Goal: Information Seeking & Learning: Learn about a topic

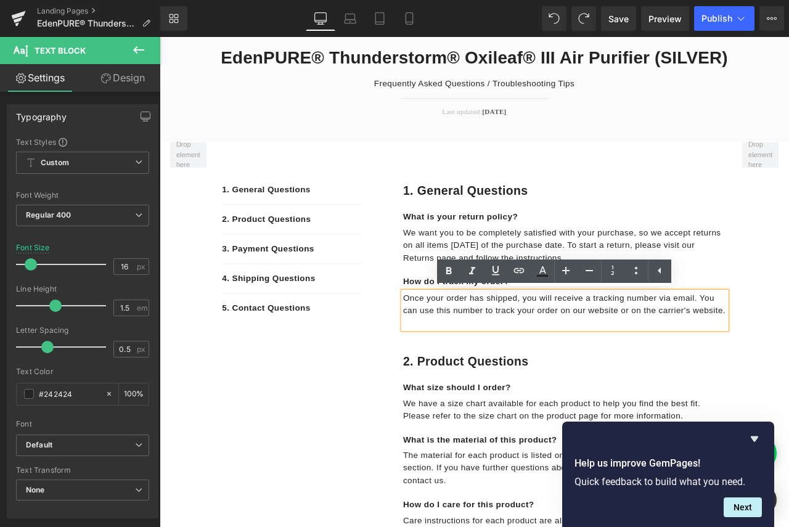
click at [648, 369] on p "Once your order has shipped, you will receive a tracking number via email. You …" at bounding box center [640, 354] width 384 height 30
click at [607, 365] on span "Once your order has shipped, you will receive a tracking number via email. You …" at bounding box center [639, 353] width 382 height 25
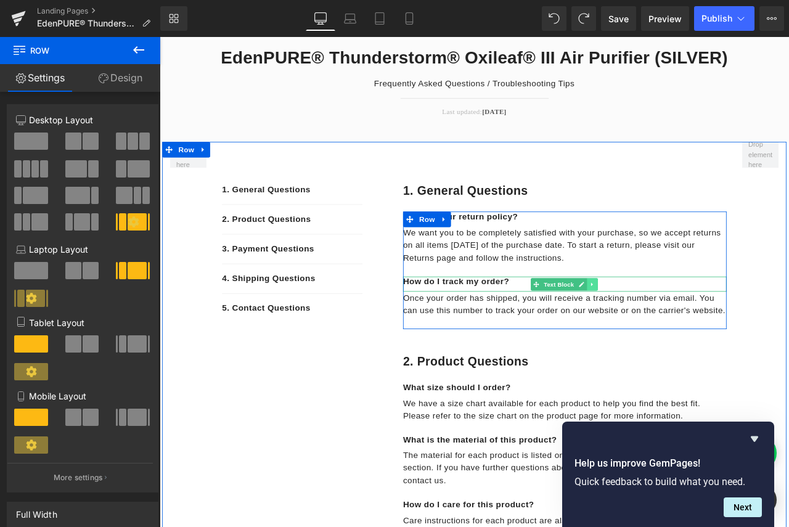
click at [671, 331] on icon at bounding box center [672, 330] width 2 height 4
click at [678, 331] on link at bounding box center [678, 330] width 13 height 15
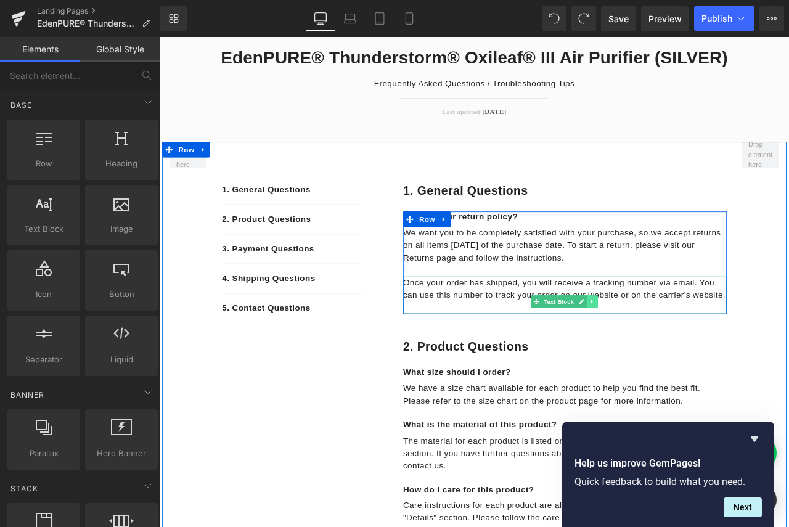
click at [670, 350] on icon at bounding box center [672, 350] width 7 height 7
click at [672, 353] on link at bounding box center [678, 351] width 13 height 15
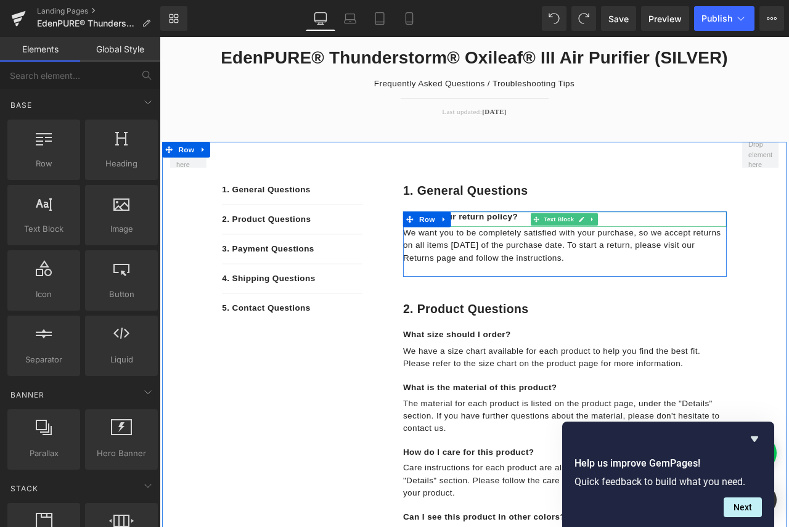
click at [580, 252] on p "What is your return policy?" at bounding box center [640, 250] width 384 height 13
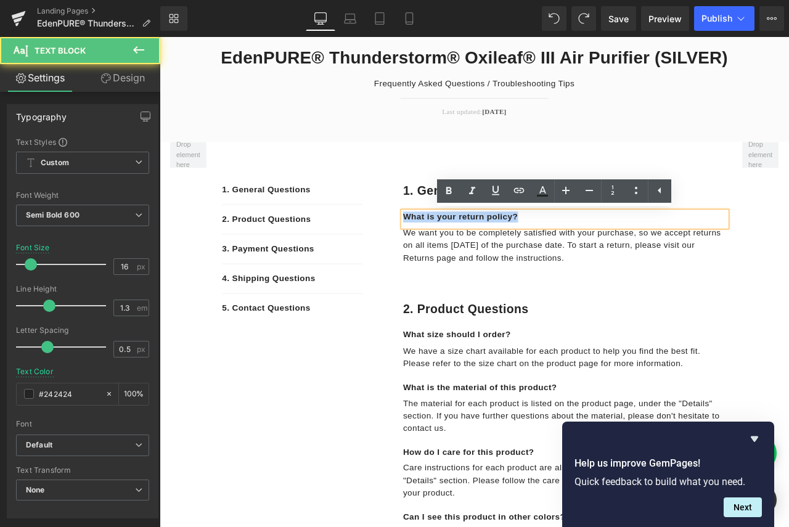
drag, startPoint x: 616, startPoint y: 249, endPoint x: 446, endPoint y: 248, distance: 170.2
click at [448, 248] on p "What is your return policy?" at bounding box center [640, 250] width 384 height 13
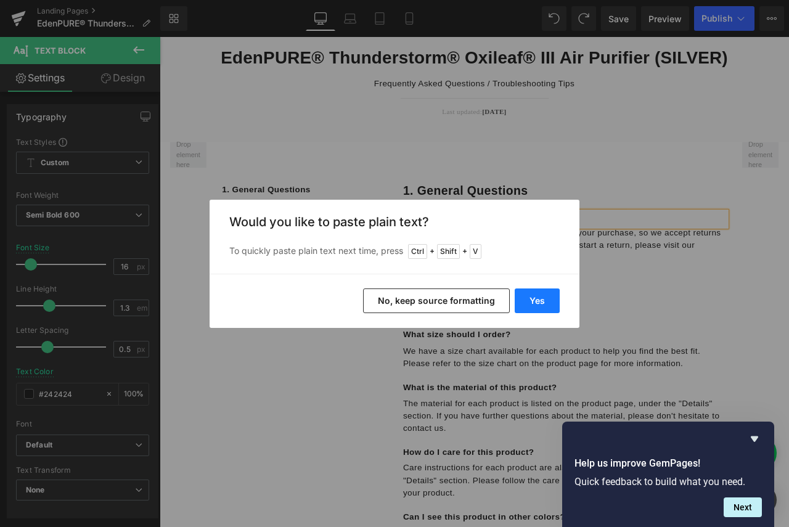
click at [551, 303] on button "Yes" at bounding box center [537, 301] width 45 height 25
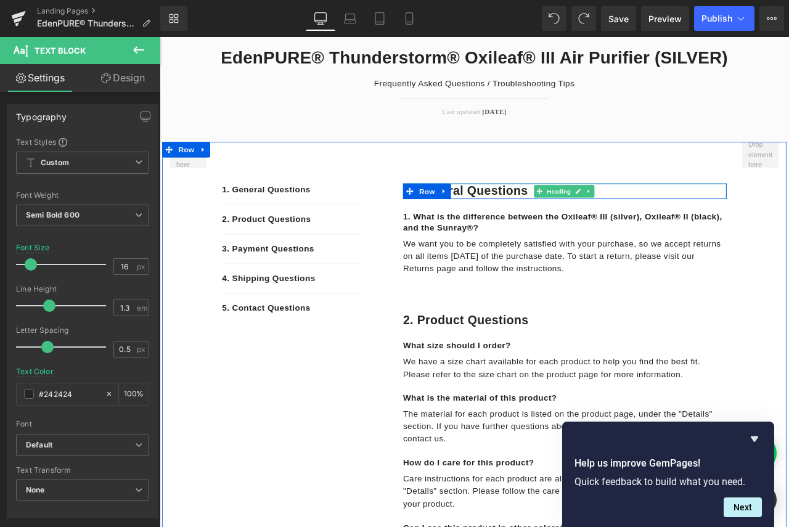
click at [561, 219] on h1 "1. General questions" at bounding box center [640, 220] width 384 height 19
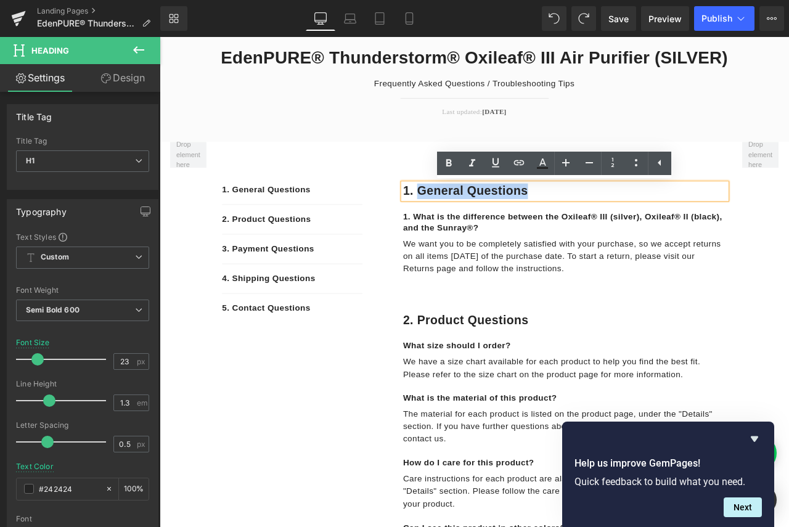
drag, startPoint x: 598, startPoint y: 220, endPoint x: 464, endPoint y: 219, distance: 134.5
click at [464, 219] on h1 "1. General questions" at bounding box center [640, 220] width 384 height 19
paste div
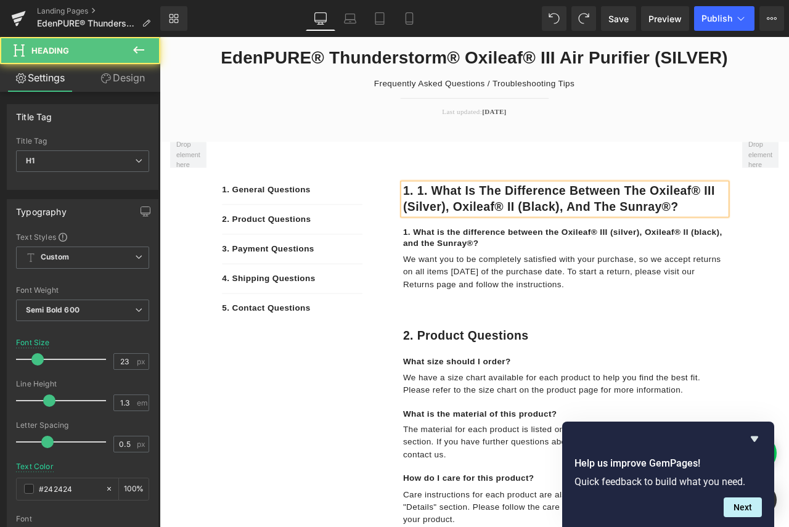
click at [481, 216] on h1 "1. 1. What is the difference between the Oxileaf® III (silver), Oxileaf® II (bl…" at bounding box center [640, 229] width 384 height 37
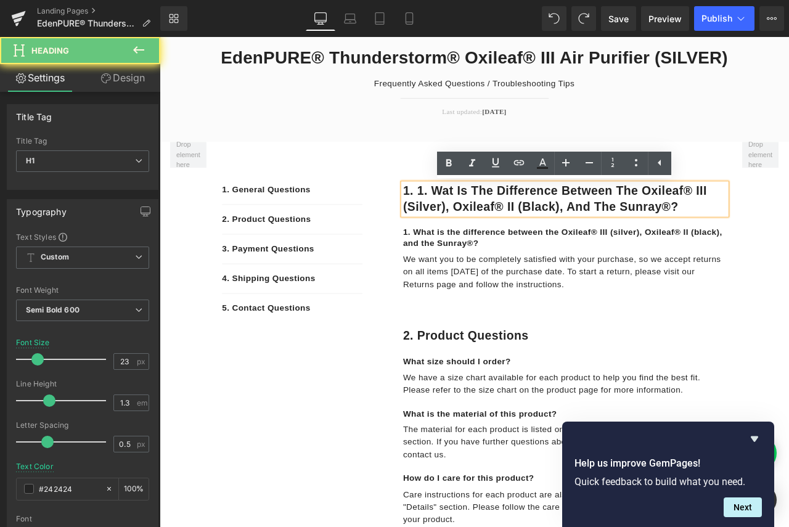
click at [498, 217] on h1 "1. 1. Wat is the difference between the Oxileaf® III (silver), Oxileaf® II (bla…" at bounding box center [640, 229] width 384 height 37
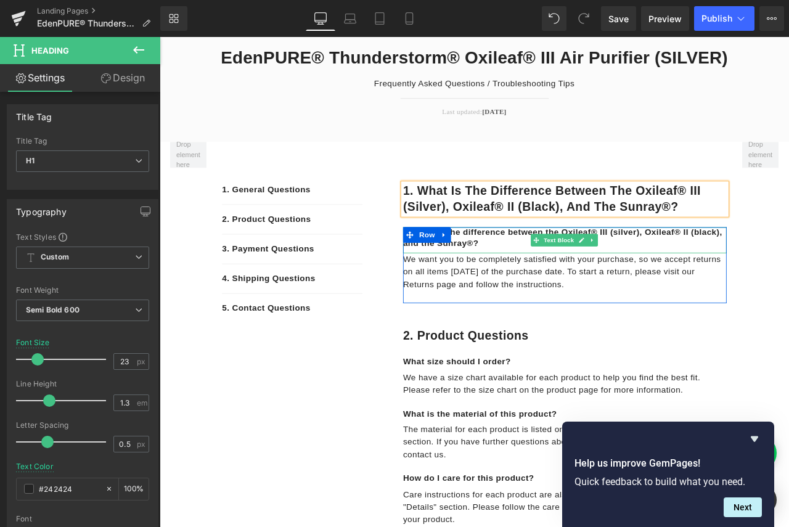
click at [547, 278] on p "1. What is the difference between the Oxileaf® III (silver), Oxileaf® II (black…" at bounding box center [640, 276] width 384 height 26
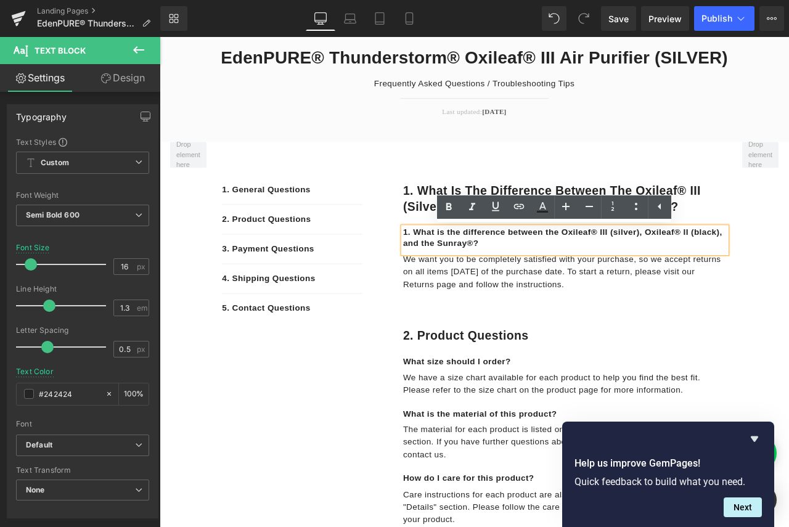
click at [581, 275] on p "1. What is the difference between the Oxileaf® III (silver), Oxileaf® II (black…" at bounding box center [640, 276] width 384 height 26
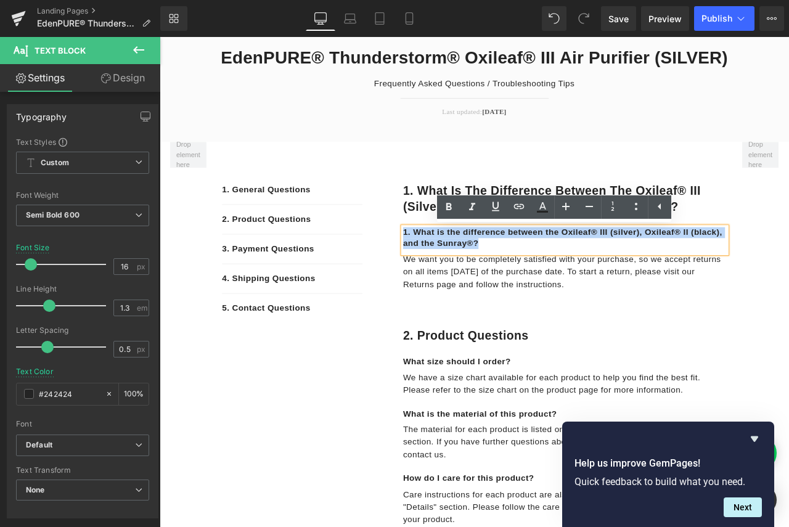
drag, startPoint x: 567, startPoint y: 282, endPoint x: 437, endPoint y: 268, distance: 130.3
click at [437, 268] on div "1. What is the difference between the Oxileaf® III (silver), Oxileaf® II (black…" at bounding box center [625, 263] width 413 height 203
click at [628, 336] on p "We want you to be completely satisfied with your purchase, so we accept returns…" at bounding box center [640, 316] width 384 height 44
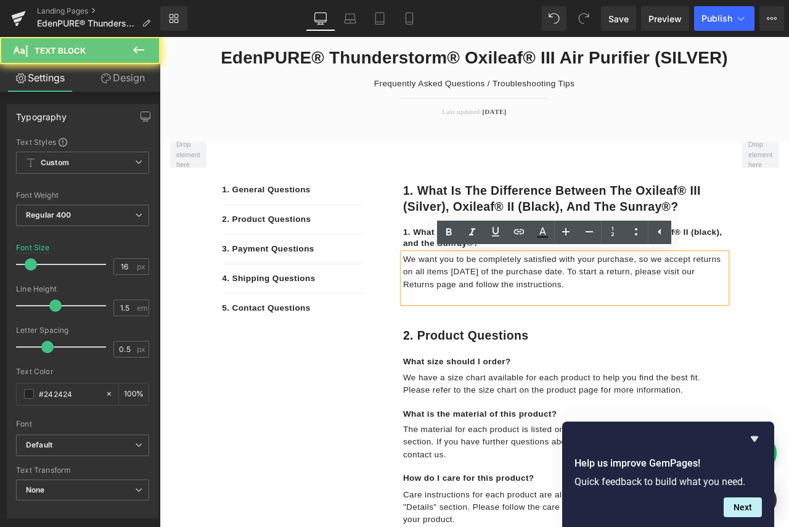
click at [656, 331] on p "We want you to be completely satisfied with your purchase, so we accept returns…" at bounding box center [640, 316] width 384 height 44
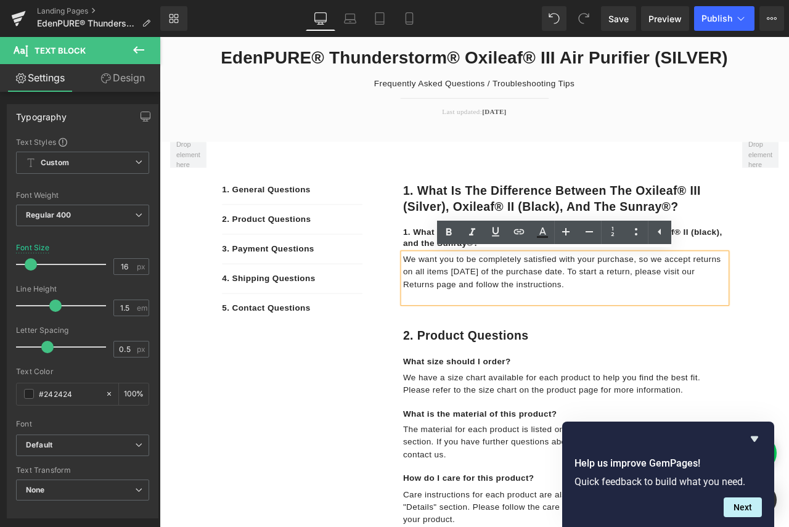
drag, startPoint x: 656, startPoint y: 334, endPoint x: 445, endPoint y: 295, distance: 215.1
click at [448, 295] on p "We want you to be completely satisfied with your purchase, so we accept returns…" at bounding box center [640, 316] width 384 height 44
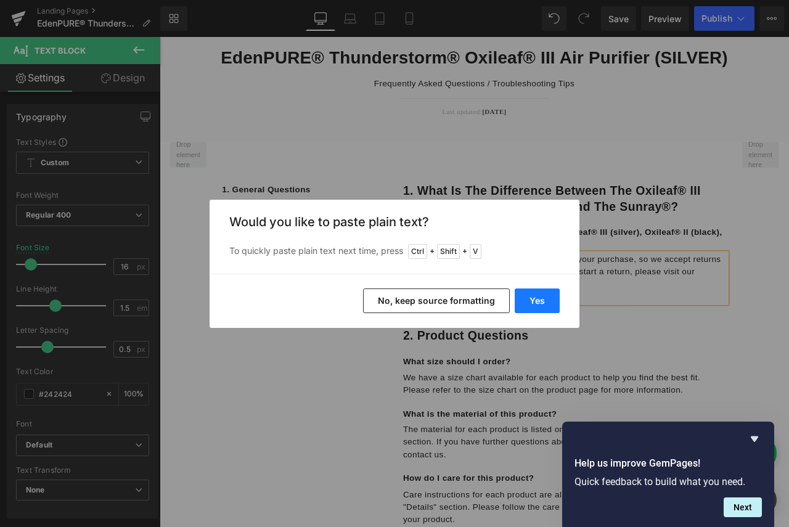
click at [538, 307] on button "Yes" at bounding box center [537, 301] width 45 height 25
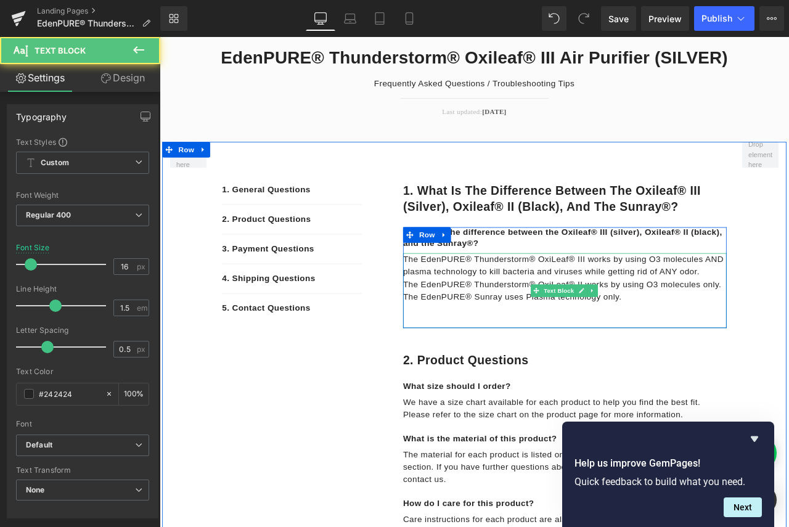
click at [765, 353] on p at bounding box center [640, 360] width 384 height 15
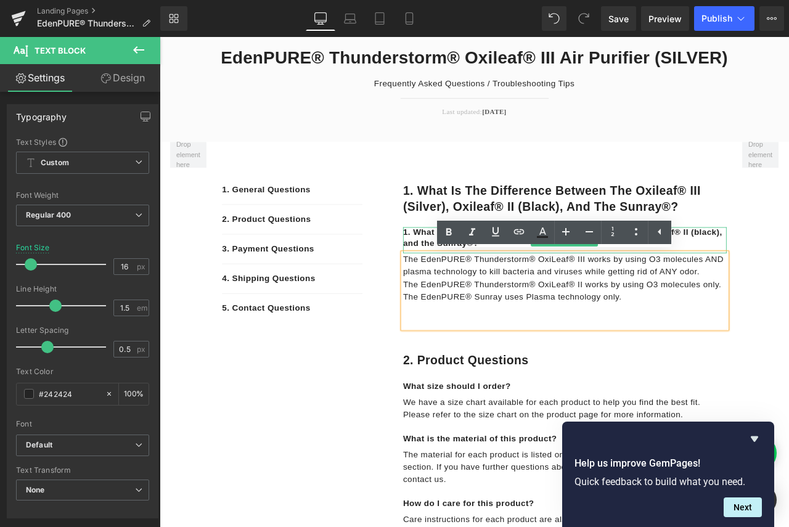
click at [464, 270] on p "1. What is the difference between the Oxileaf® III (silver), Oxileaf® II (black…" at bounding box center [640, 276] width 384 height 26
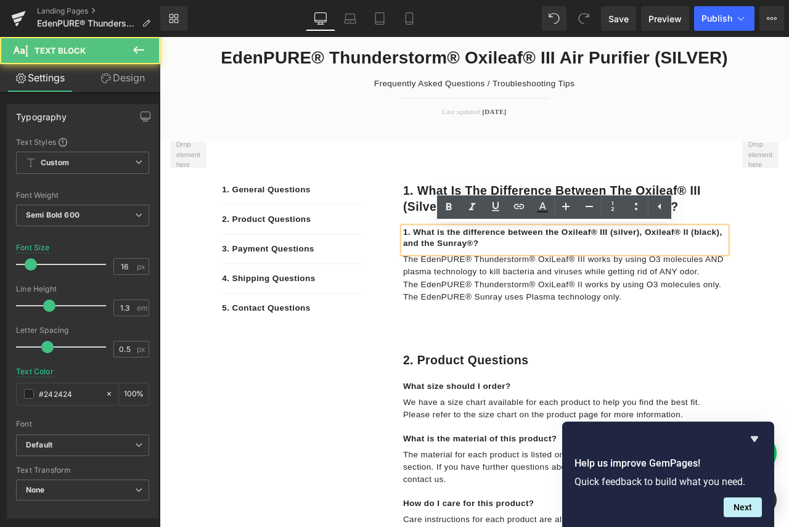
click at [614, 287] on p "1. What is the difference between the Oxileaf® III (silver), Oxileaf® II (black…" at bounding box center [640, 276] width 384 height 26
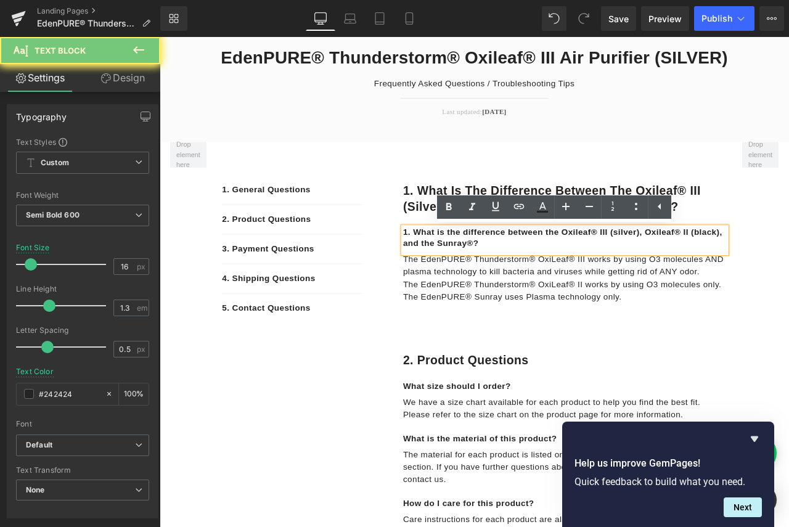
click at [614, 287] on p "1. What is the difference between the Oxileaf® III (silver), Oxileaf® II (black…" at bounding box center [640, 276] width 384 height 26
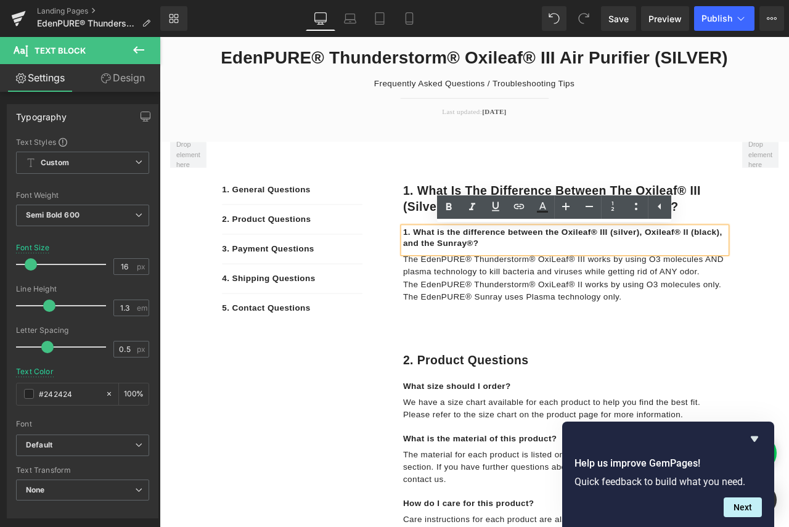
click at [770, 282] on p "1. What is the difference between the Oxileaf® III (silver), Oxileaf® II (black…" at bounding box center [640, 276] width 384 height 26
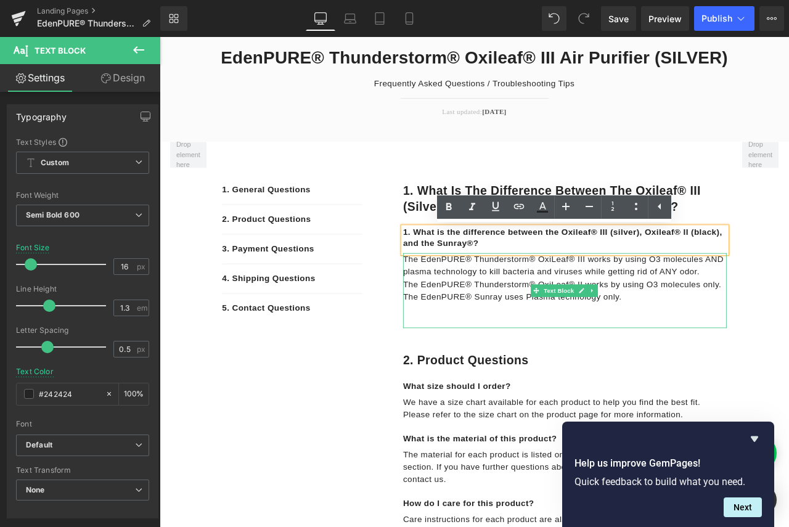
click at [574, 328] on p "The EdenPURE® Thunderstorm® OxiLeaf® II works by using O3 molecules only." at bounding box center [640, 330] width 384 height 15
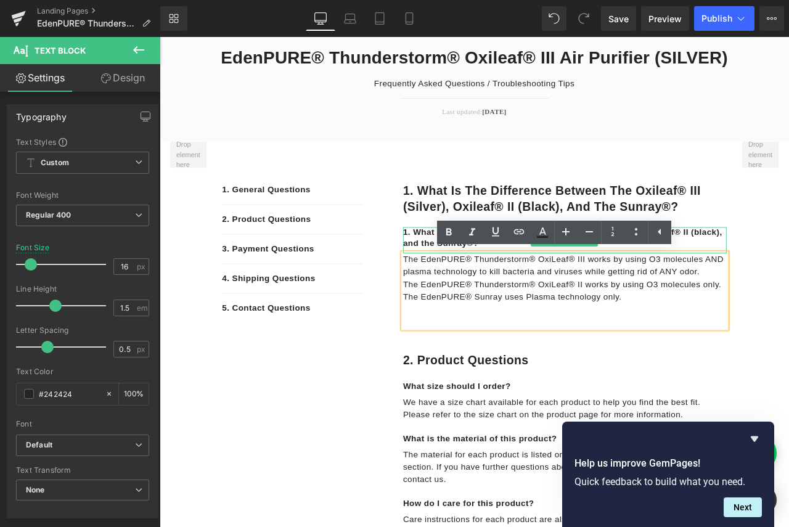
click at [456, 267] on p "1. What is the difference between the Oxileaf® III (silver), Oxileaf® II (black…" at bounding box center [640, 276] width 384 height 26
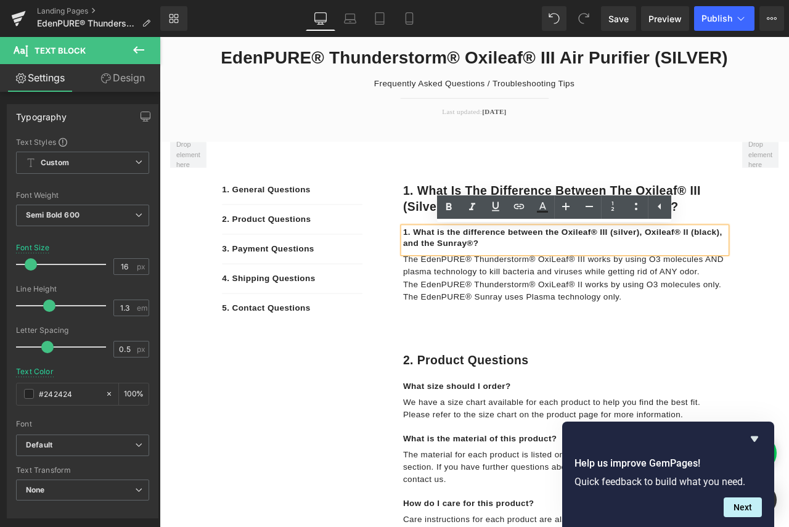
click at [160, 37] on div at bounding box center [160, 37] width 0 height 0
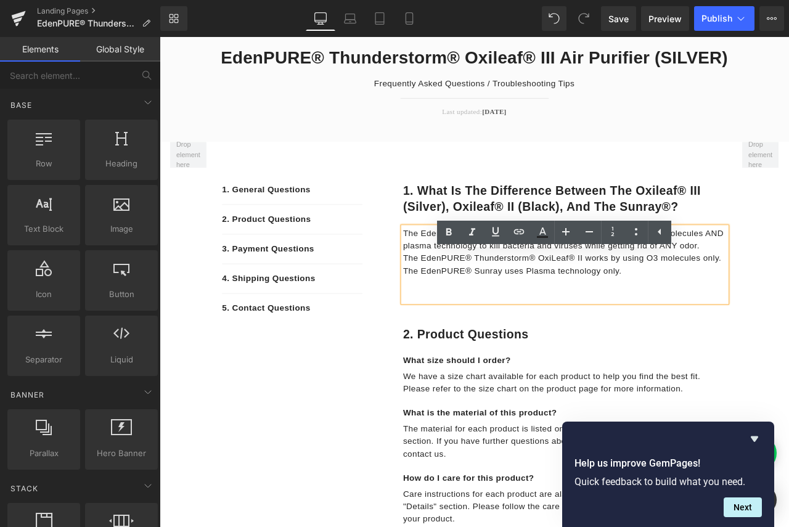
click at [753, 348] on div "The EdenPURE® Thunderstorm® OxiLeaf® III works by using O3 molecules AND plasma…" at bounding box center [640, 307] width 384 height 89
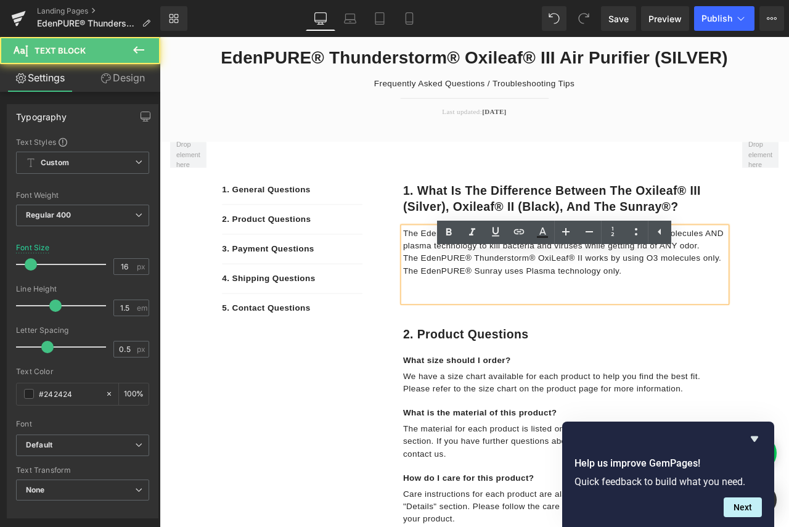
click at [763, 316] on p "The EdenPURE® Sunray uses Plasma technology only." at bounding box center [640, 314] width 384 height 15
click at [789, 284] on p "The EdenPURE® Thunderstorm® OxiLeaf® III works by using O3 molecules AND plasma…" at bounding box center [640, 278] width 384 height 30
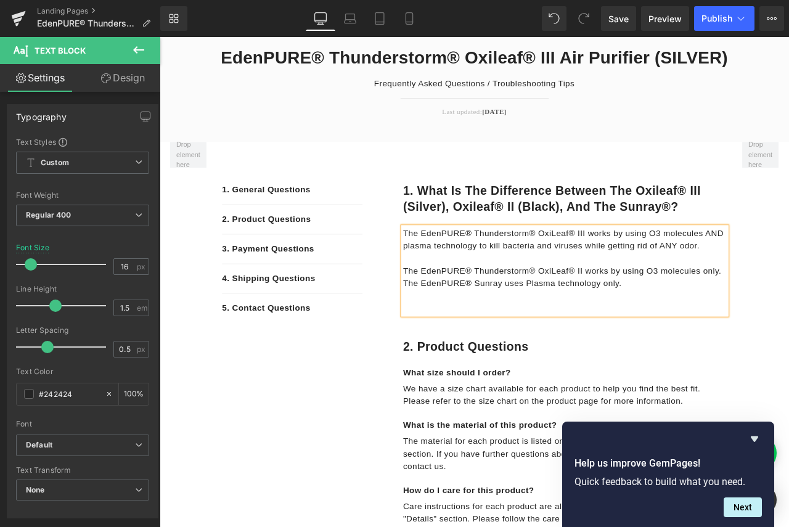
click at [789, 307] on p "The EdenPURE® Thunderstorm® OxiLeaf® II works by using O3 molecules only." at bounding box center [640, 314] width 384 height 15
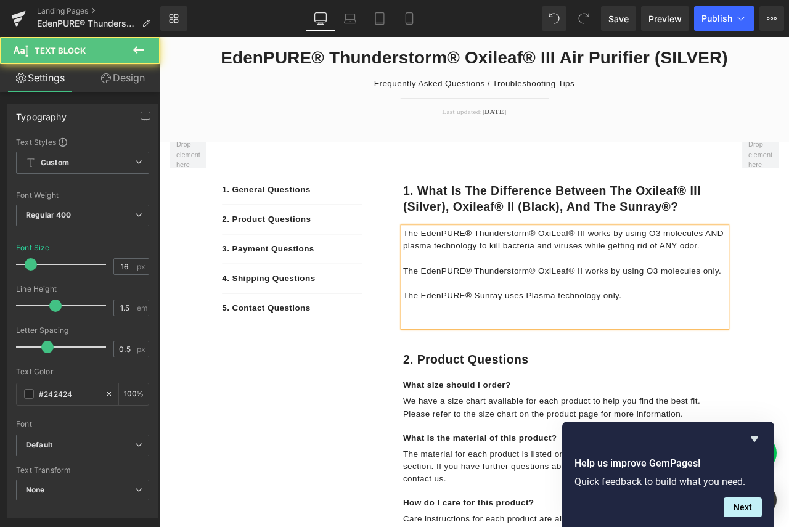
click at [730, 345] on p "The EdenPURE® Sunray uses Plasma technology only." at bounding box center [640, 344] width 384 height 15
click at [789, 318] on p "The EdenPURE® Thunderstorm® OxiLeaf® II works by using O3 molecules only." at bounding box center [640, 314] width 384 height 15
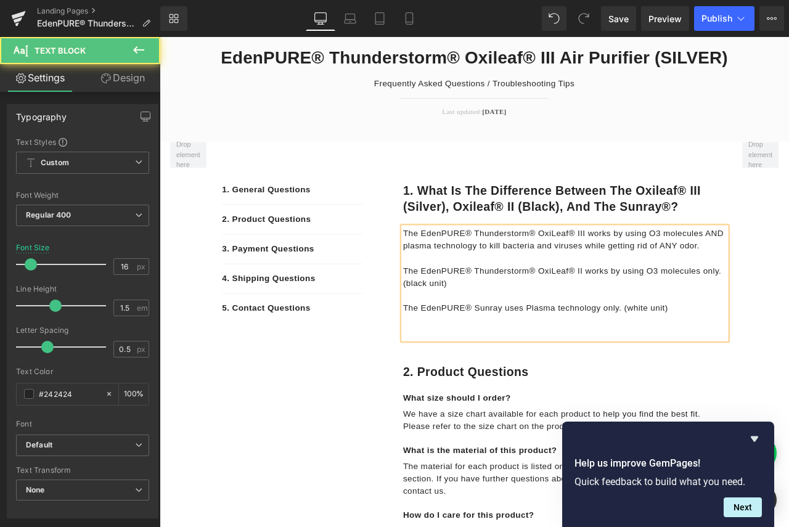
click at [789, 279] on p "The EdenPURE® Thunderstorm® OxiLeaf® III works by using O3 molecules AND plasma…" at bounding box center [640, 278] width 384 height 30
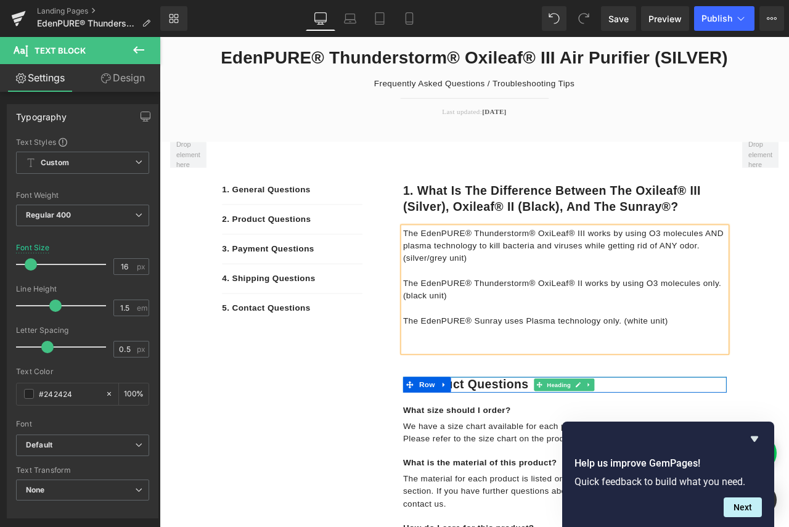
click at [745, 446] on h1 "2. product questions" at bounding box center [640, 449] width 384 height 19
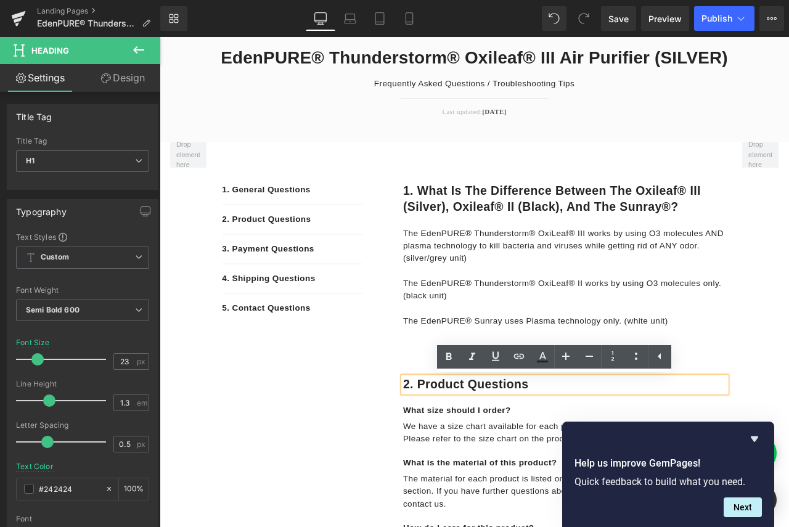
click at [595, 450] on h1 "2. product questions" at bounding box center [640, 449] width 384 height 19
drag, startPoint x: 598, startPoint y: 450, endPoint x: 459, endPoint y: 453, distance: 139.4
click at [459, 453] on h1 "2. product questions" at bounding box center [640, 449] width 384 height 19
paste div
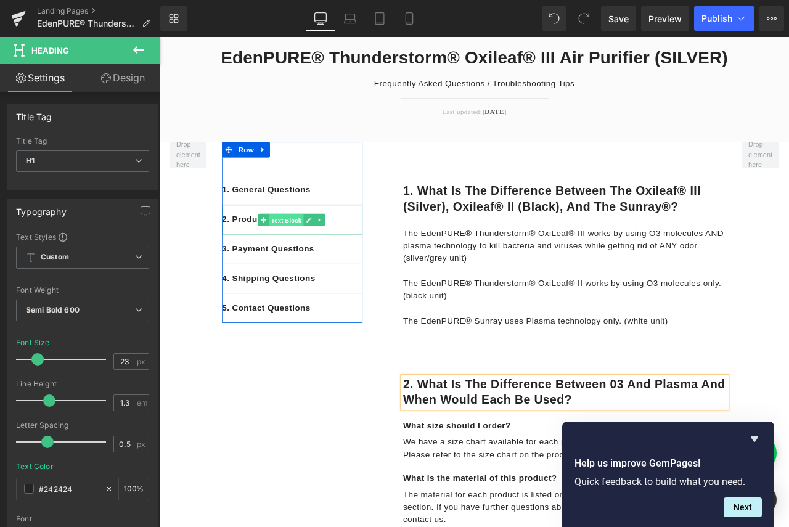
click at [319, 249] on span "Text Block" at bounding box center [310, 254] width 41 height 15
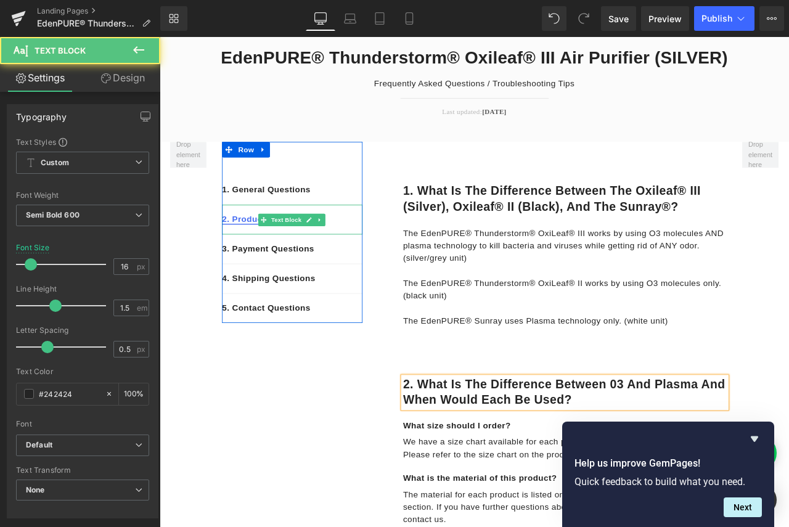
click at [264, 252] on link "2. Product Questions" at bounding box center [286, 253] width 105 height 10
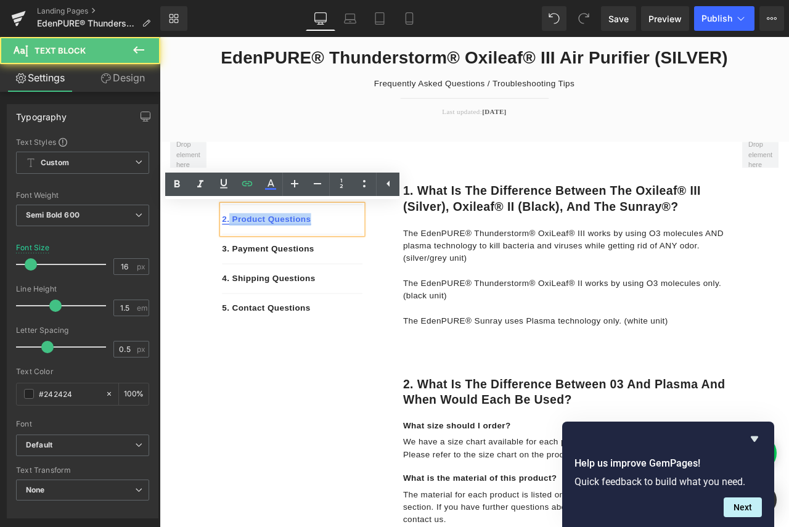
drag, startPoint x: 339, startPoint y: 253, endPoint x: 238, endPoint y: 253, distance: 100.5
click at [238, 253] on p "2. Product Questions" at bounding box center [317, 253] width 167 height 15
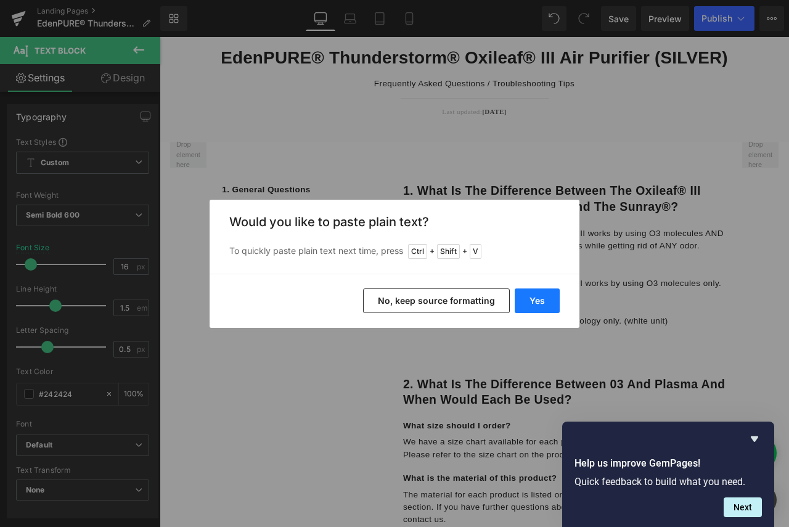
click at [525, 303] on button "Yes" at bounding box center [537, 301] width 45 height 25
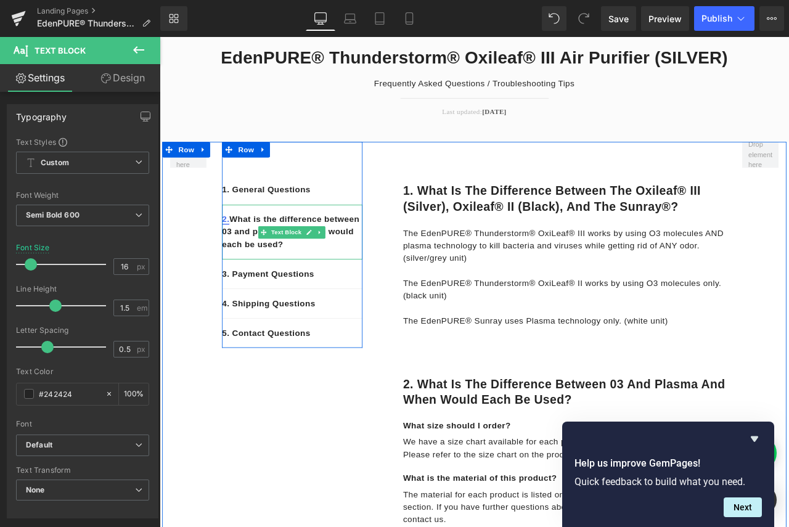
click at [237, 253] on link "2." at bounding box center [238, 253] width 9 height 10
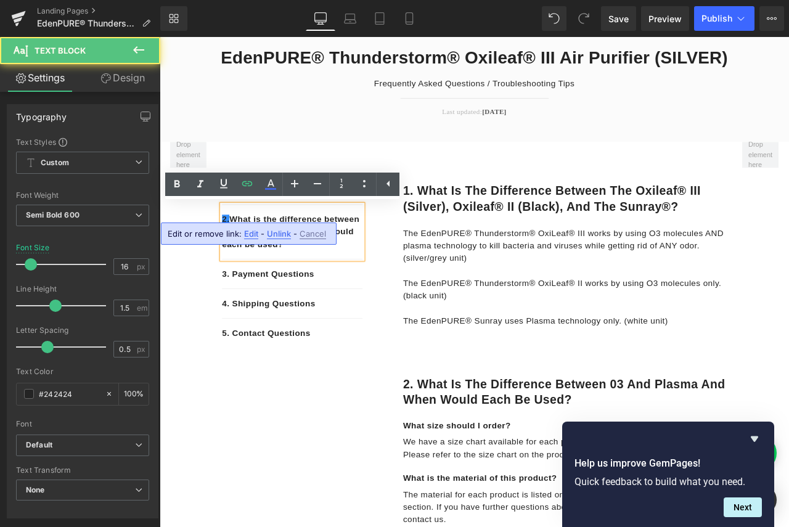
click at [239, 250] on p "2. What is the difference between 03 and plasma and when would each be used?" at bounding box center [317, 268] width 167 height 44
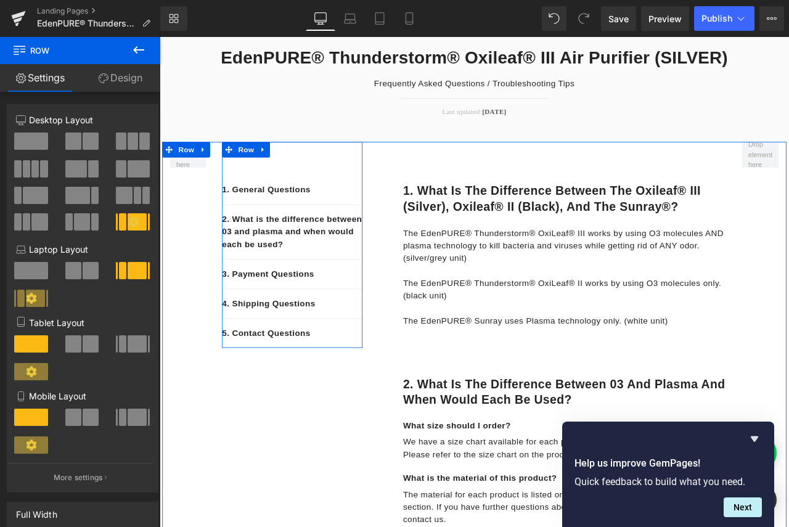
drag, startPoint x: 326, startPoint y: 212, endPoint x: 358, endPoint y: 213, distance: 32.7
click at [326, 212] on div "1. General Questions Text Block" at bounding box center [317, 223] width 167 height 25
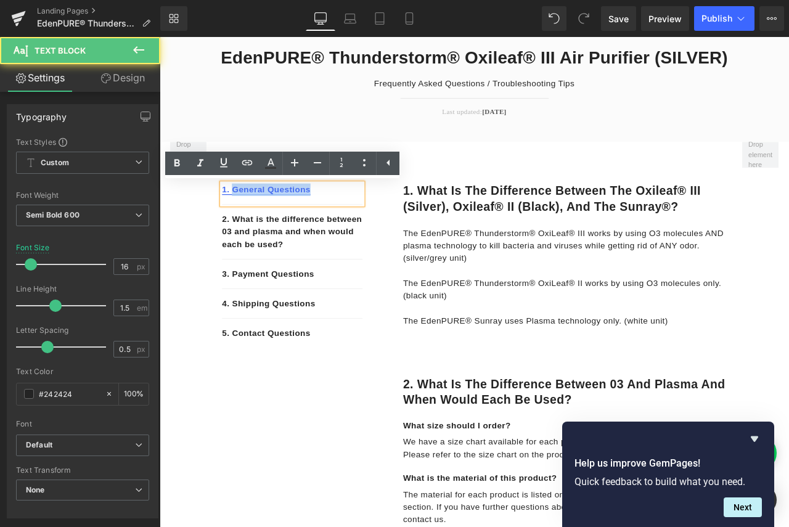
drag, startPoint x: 336, startPoint y: 218, endPoint x: 242, endPoint y: 218, distance: 94.4
click at [242, 218] on p "1. General Questions" at bounding box center [317, 218] width 167 height 15
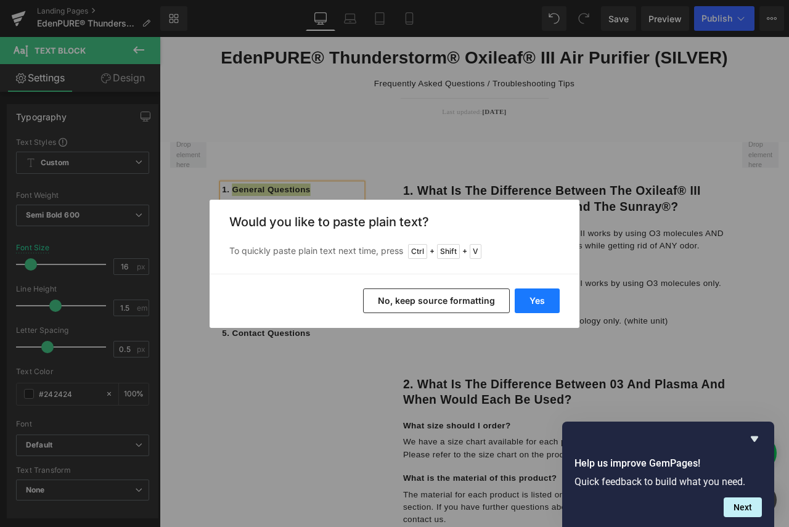
click at [549, 302] on button "Yes" at bounding box center [537, 301] width 45 height 25
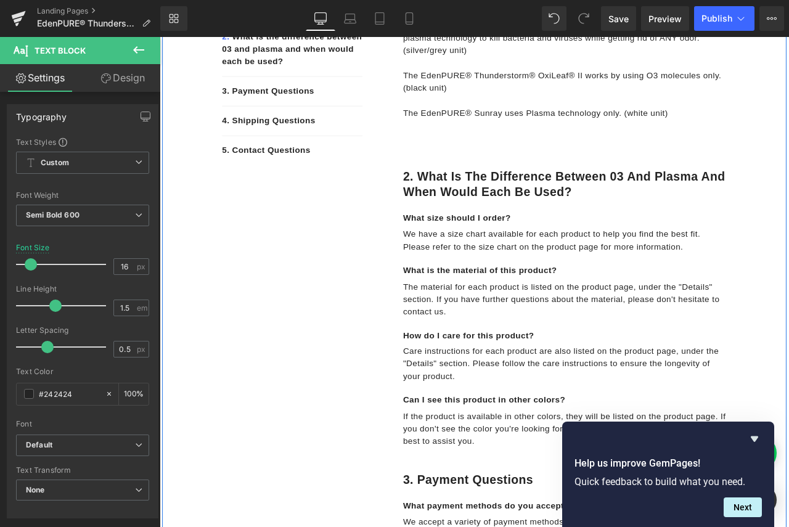
scroll to position [432, 0]
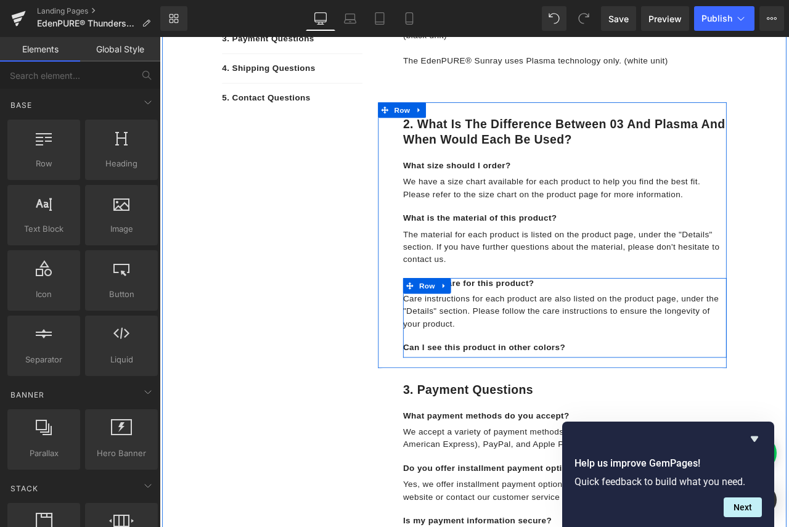
click at [698, 377] on p "Care instructions for each product are also listed on the product page, under t…" at bounding box center [640, 362] width 384 height 44
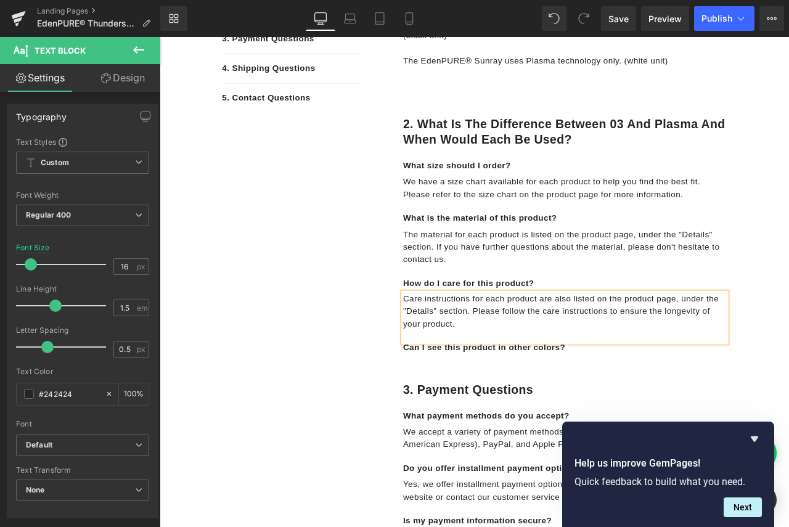
click at [664, 362] on span "Care instructions for each product are also listed on the product page, under t…" at bounding box center [635, 362] width 374 height 40
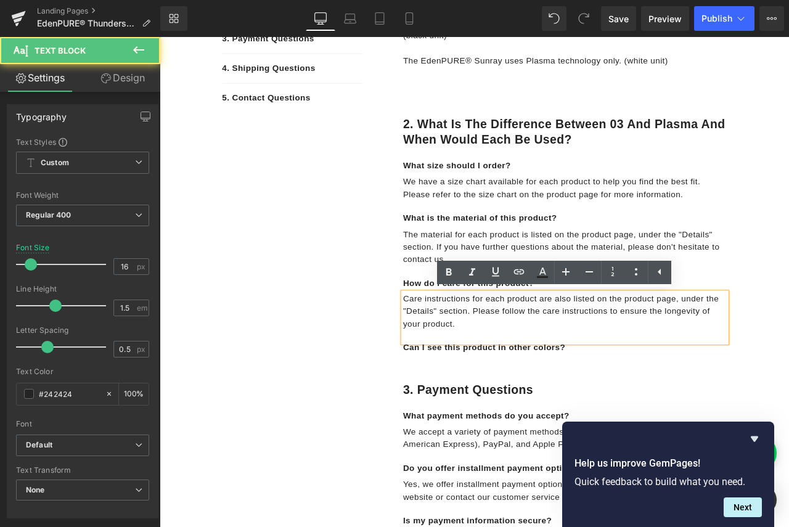
click at [662, 398] on div "Care instructions for each product are also listed on the product page, under t…" at bounding box center [640, 369] width 384 height 59
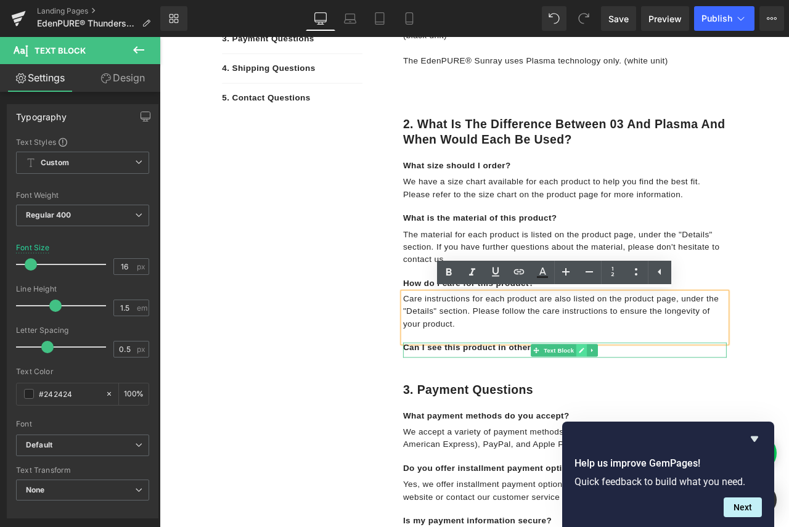
click at [653, 405] on link at bounding box center [659, 409] width 13 height 15
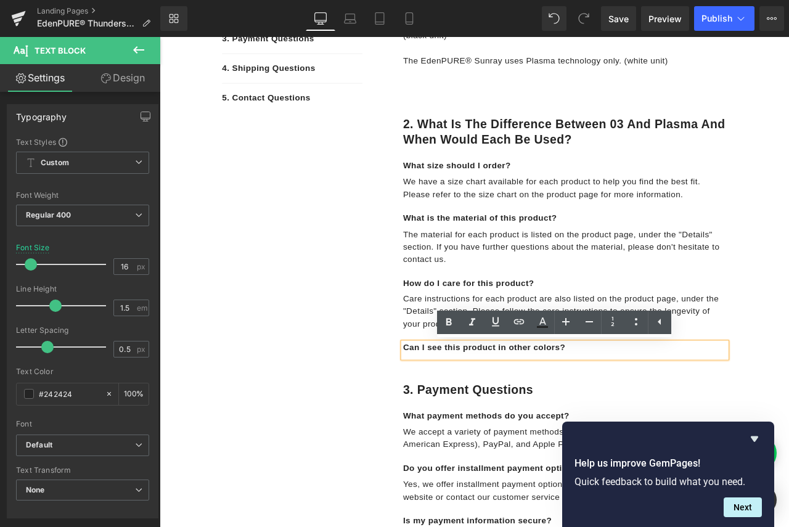
click at [644, 406] on p "Can I see this product in other colors?" at bounding box center [640, 406] width 384 height 13
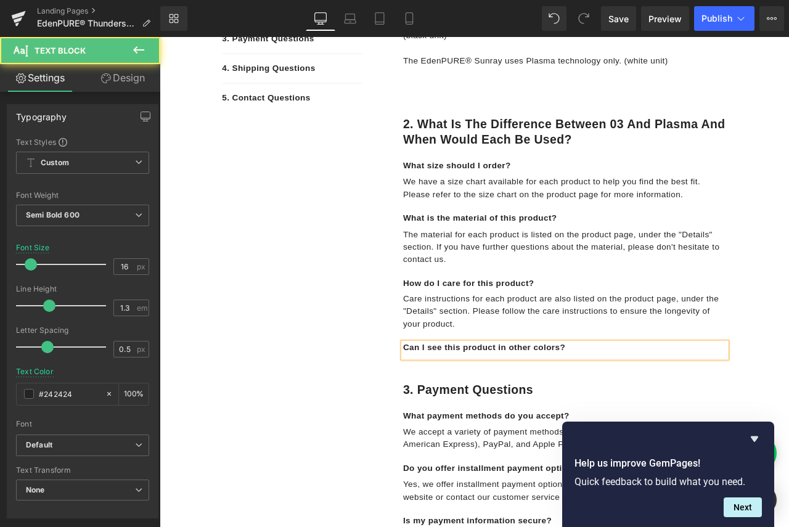
click at [644, 406] on p "Can I see this product in other colors?" at bounding box center [640, 406] width 384 height 13
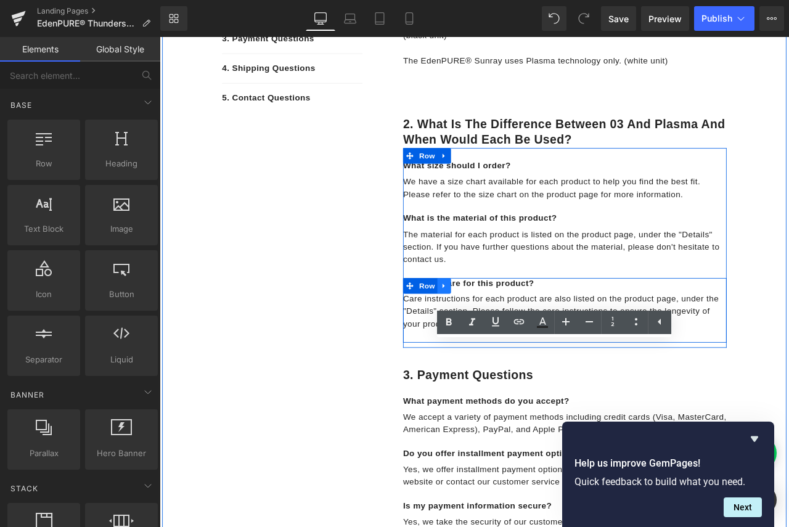
click at [496, 332] on icon at bounding box center [497, 331] width 9 height 9
click at [525, 331] on icon at bounding box center [529, 332] width 9 height 9
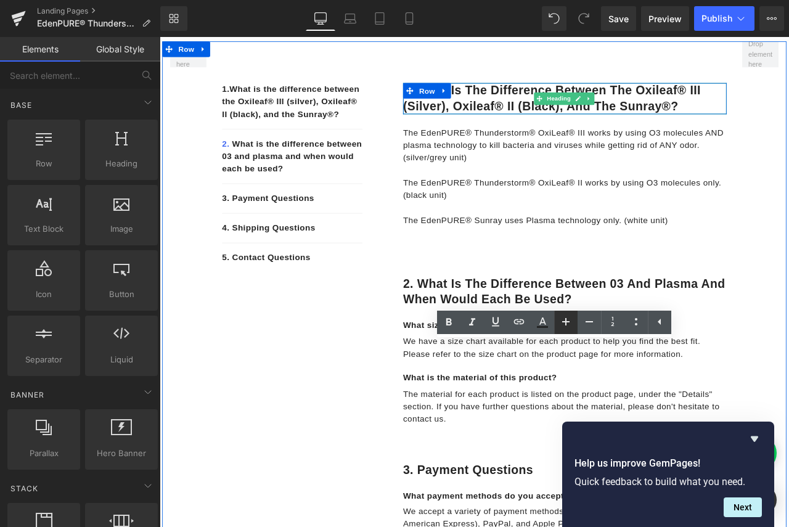
scroll to position [247, 0]
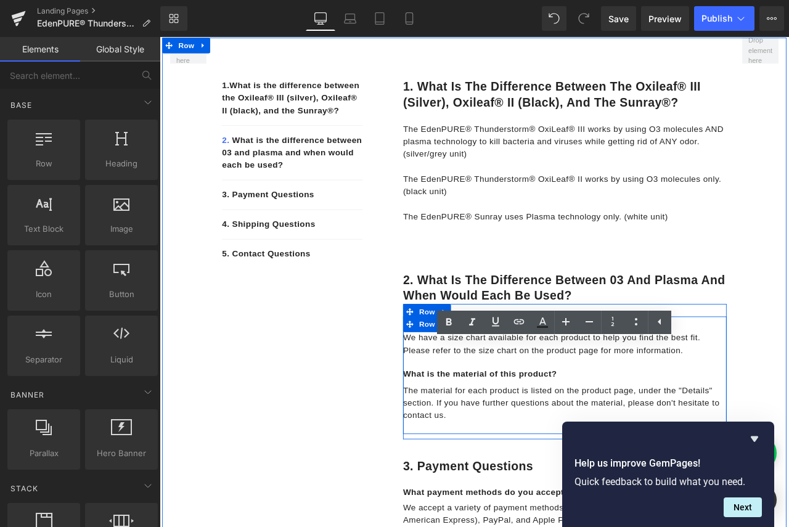
click at [485, 397] on span "We have a size chart available for each product to help you find the best fit. …" at bounding box center [624, 401] width 352 height 25
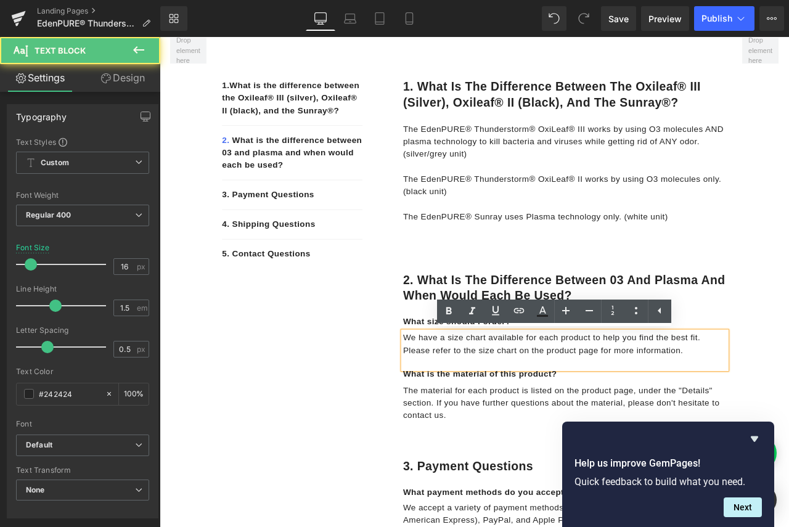
click at [469, 374] on p "What size should I order?" at bounding box center [640, 375] width 384 height 13
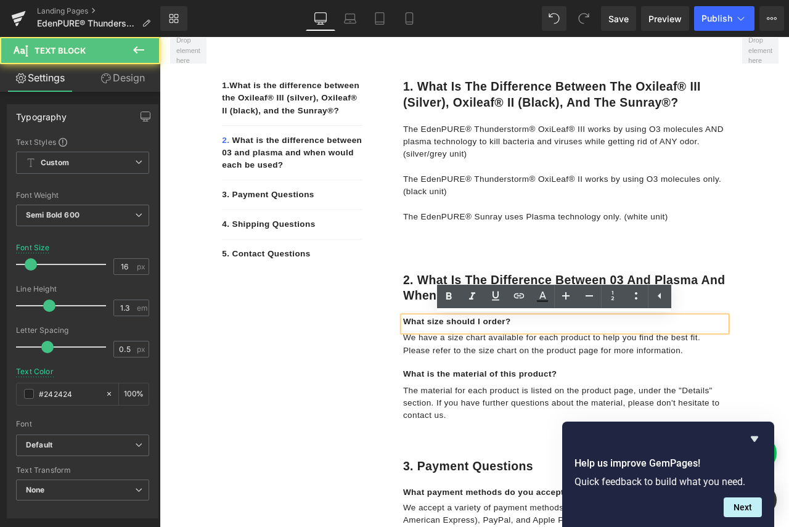
click at [625, 376] on p "What size should I order?" at bounding box center [640, 375] width 384 height 13
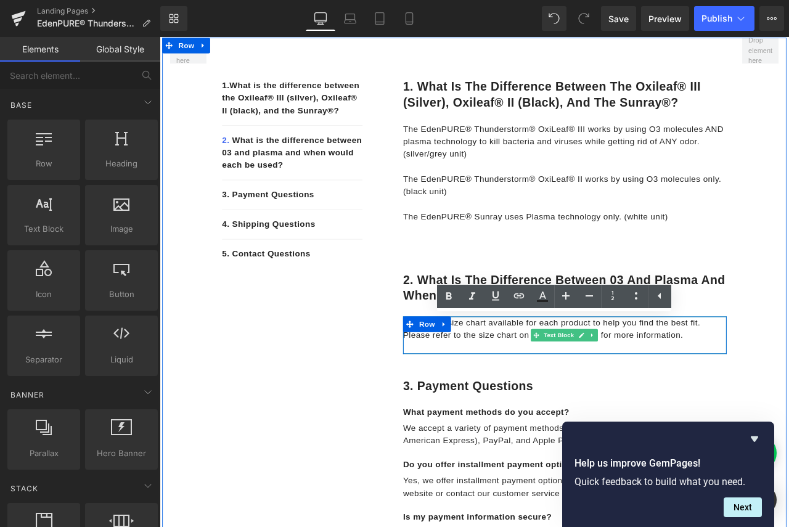
click at [527, 390] on span "We have a size chart available for each product to help you find the best fit. …" at bounding box center [624, 383] width 352 height 25
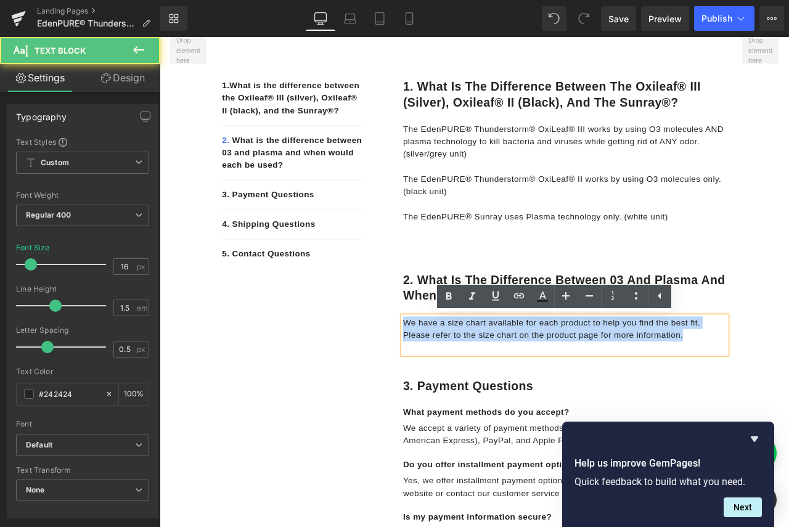
drag, startPoint x: 789, startPoint y: 394, endPoint x: 445, endPoint y: 374, distance: 344.7
click at [448, 374] on p "We have a size chart available for each product to help you find the best fit. …" at bounding box center [640, 384] width 384 height 30
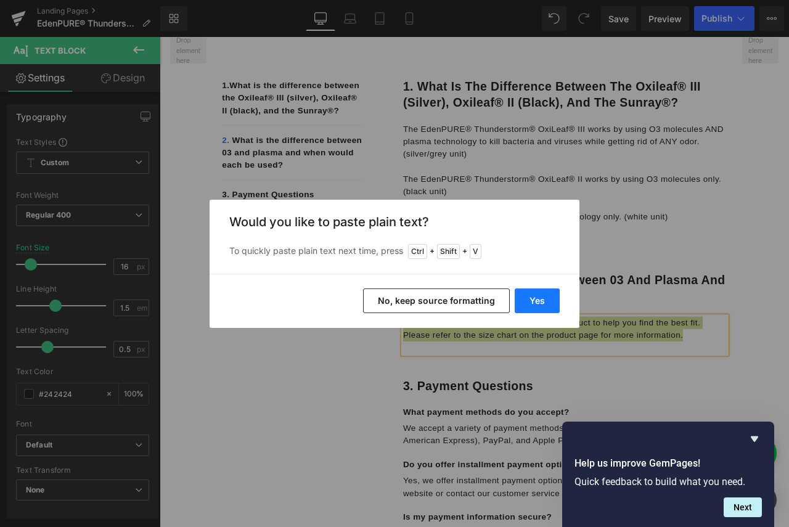
click at [529, 302] on button "Yes" at bounding box center [537, 301] width 45 height 25
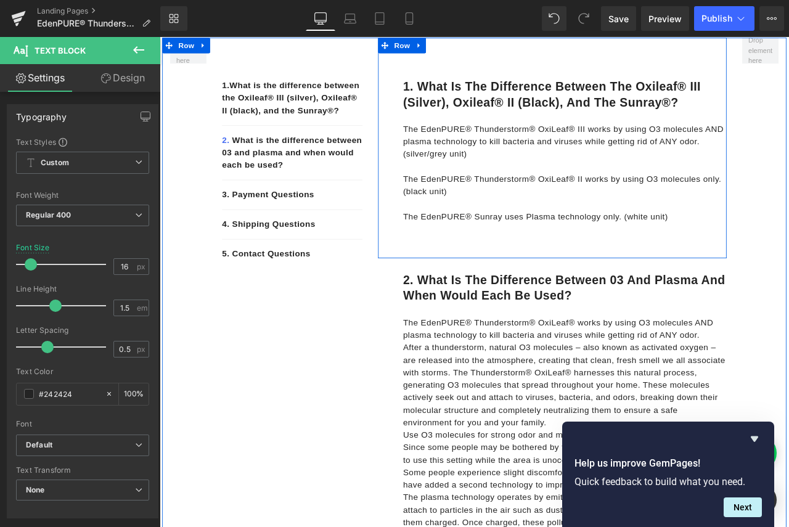
click at [606, 77] on div "1. What is the difference between the Oxileaf® III (silver), Oxileaf® II (black…" at bounding box center [625, 169] width 413 height 262
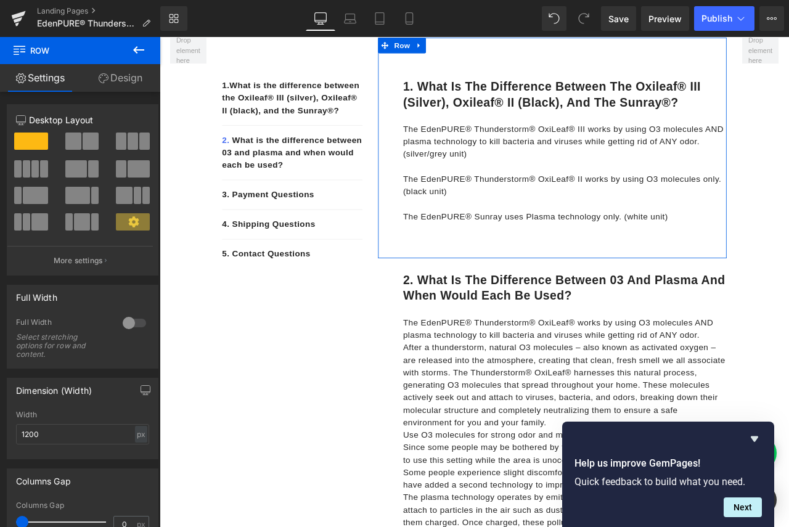
click at [125, 216] on span at bounding box center [133, 221] width 34 height 17
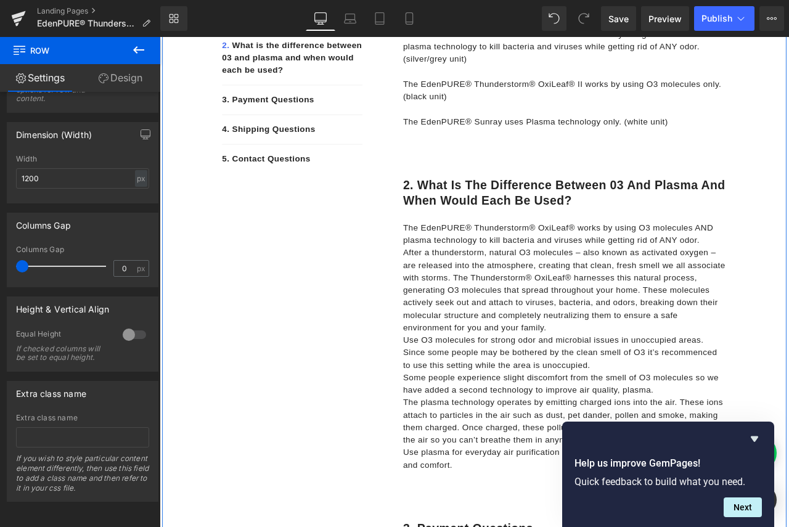
scroll to position [370, 0]
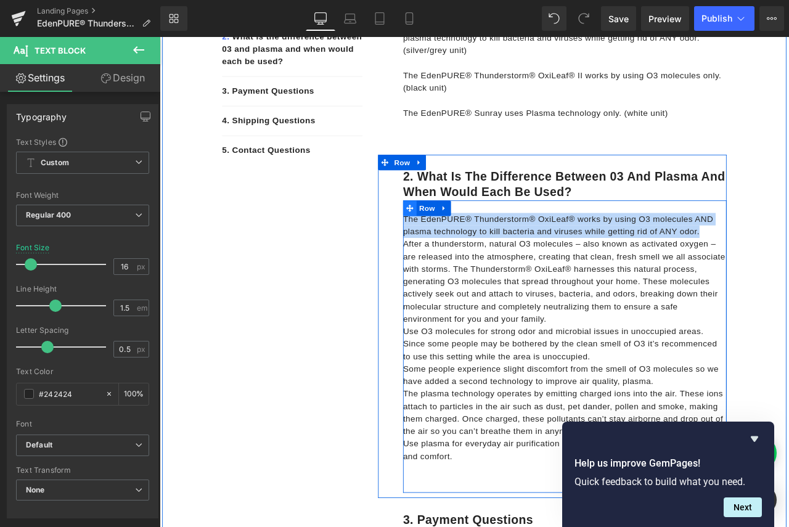
drag, startPoint x: 609, startPoint y: 262, endPoint x: 447, endPoint y: 247, distance: 162.9
click at [448, 247] on div "The EdenPURE® Thunderstorm® OxiLeaf® works by using O3 molecules AND plasma tec…" at bounding box center [640, 404] width 384 height 347
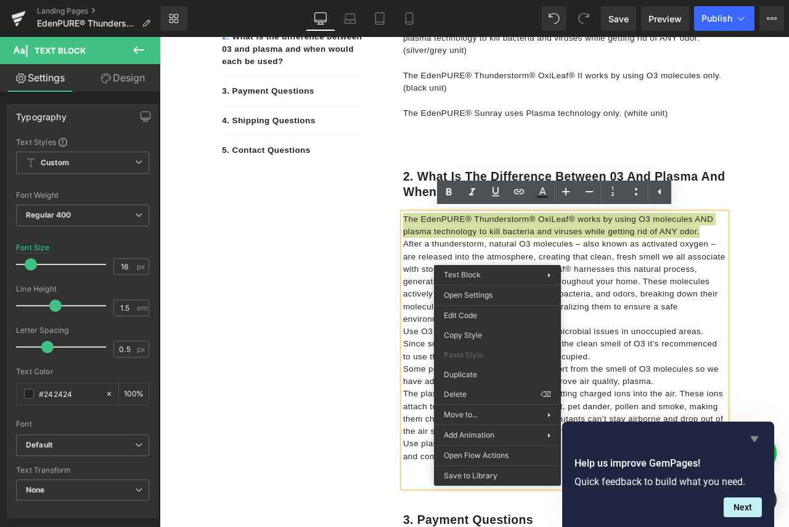
click at [756, 439] on icon "Hide survey" at bounding box center [754, 440] width 7 height 6
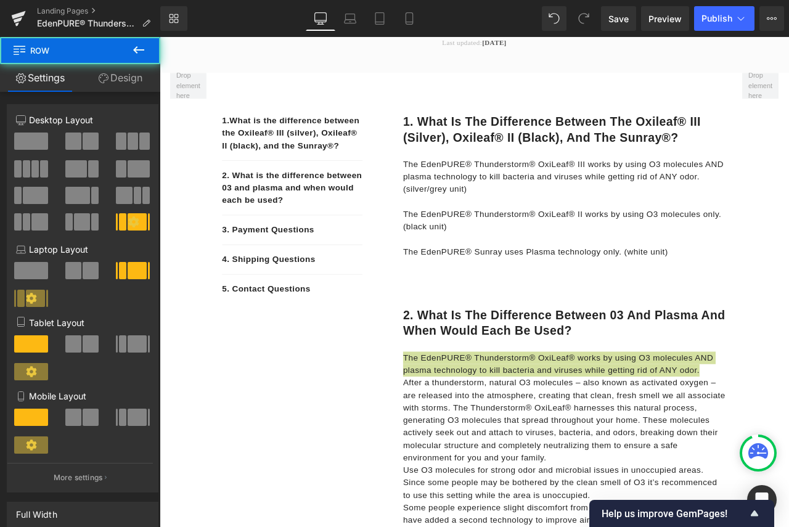
scroll to position [199, 0]
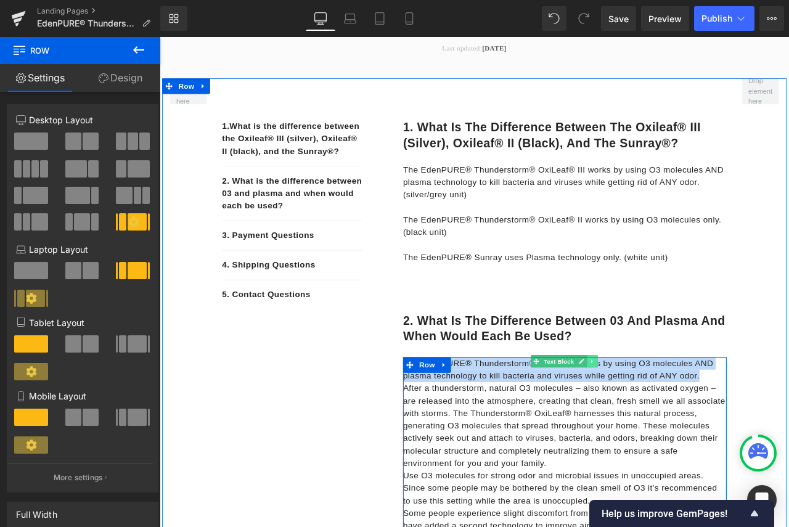
click at [666, 426] on link at bounding box center [672, 421] width 13 height 15
click at [638, 423] on icon at bounding box center [640, 421] width 7 height 7
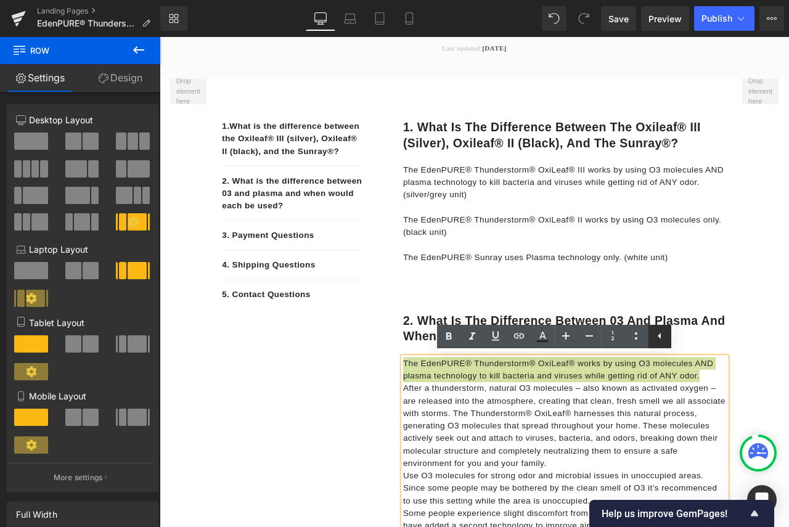
click at [659, 337] on icon at bounding box center [659, 336] width 3 height 6
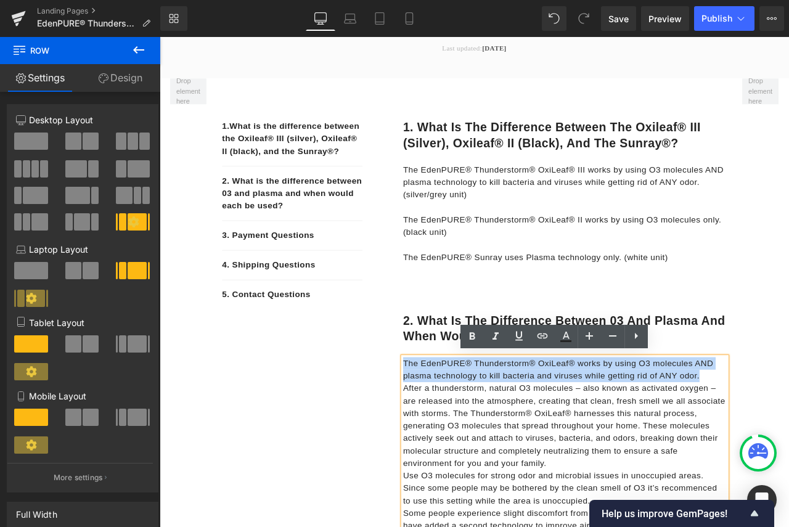
click at [735, 456] on p "After a thunderstorm, natural O3 molecules – also known as activated oxygen – a…" at bounding box center [640, 499] width 384 height 104
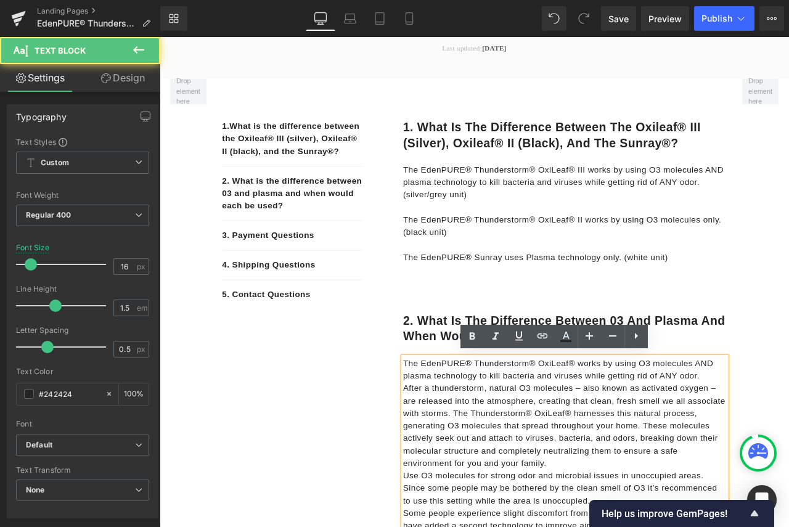
click at [672, 474] on p "After a thunderstorm, natural O3 molecules – also known as activated oxygen – a…" at bounding box center [640, 499] width 384 height 104
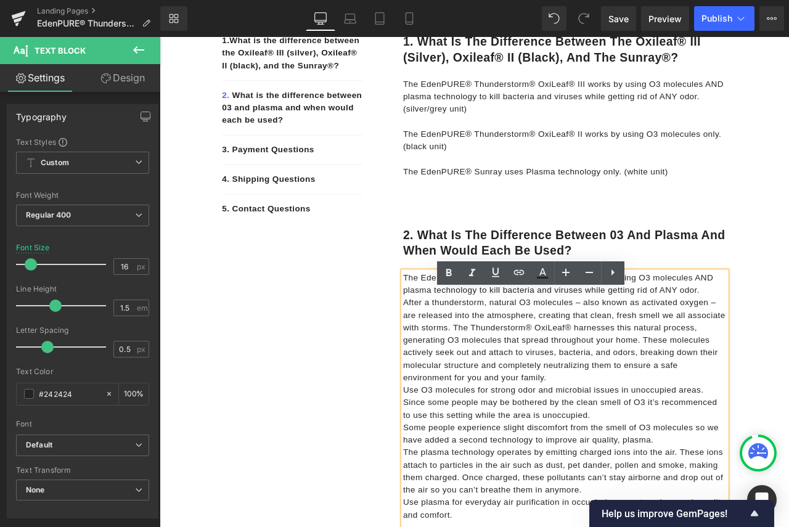
scroll to position [322, 0]
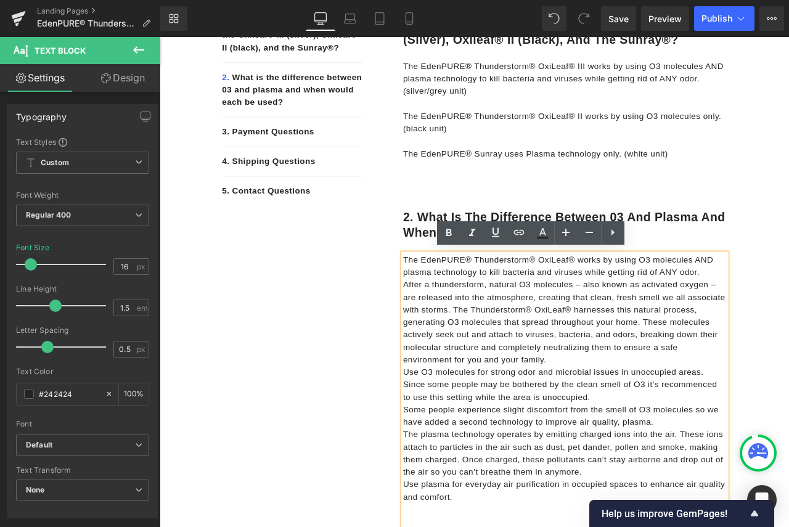
click at [789, 313] on p "The EdenPURE® Thunderstorm® OxiLeaf® works by using O3 molecules AND plasma tec…" at bounding box center [640, 309] width 384 height 30
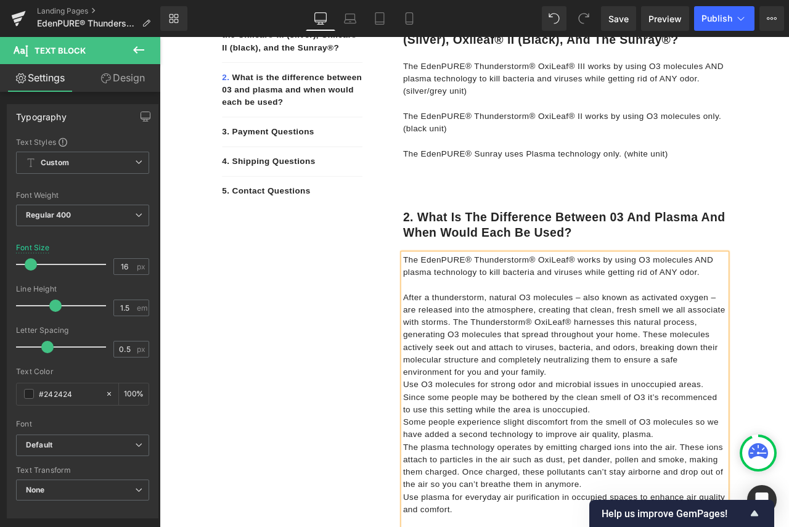
click at [628, 430] on p "After a thunderstorm, natural O3 molecules – also known as activated oxygen – a…" at bounding box center [640, 390] width 384 height 104
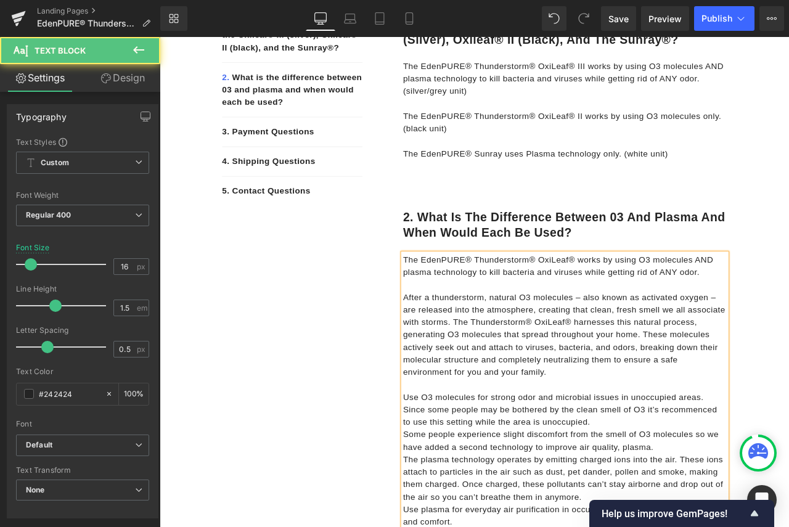
click at [684, 490] on p "Use O3 molecules for strong odor and microbial issues in unoccupied areas. Sinc…" at bounding box center [640, 478] width 384 height 44
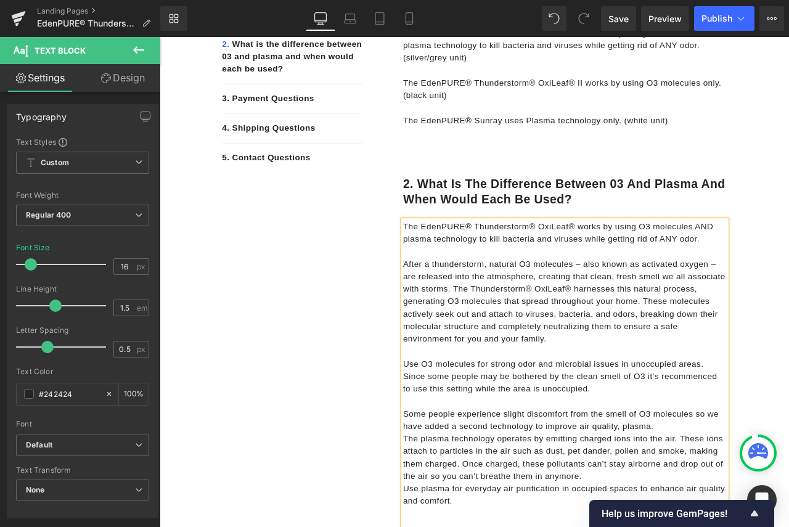
scroll to position [384, 0]
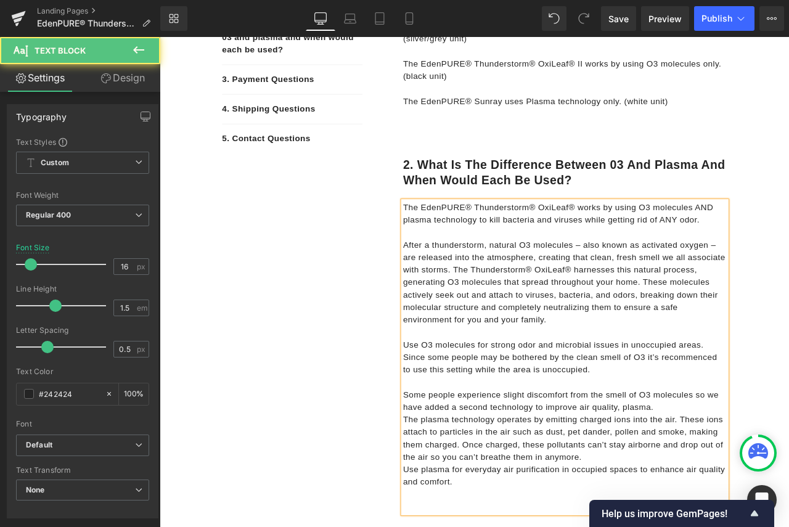
click at [759, 473] on p "Some people experience slight discomfort from the smell of O3 molecules so we h…" at bounding box center [640, 469] width 384 height 30
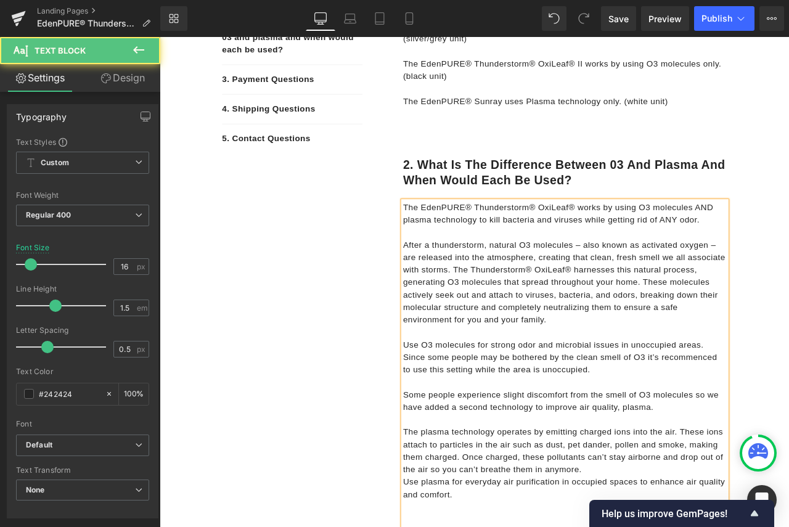
scroll to position [445, 0]
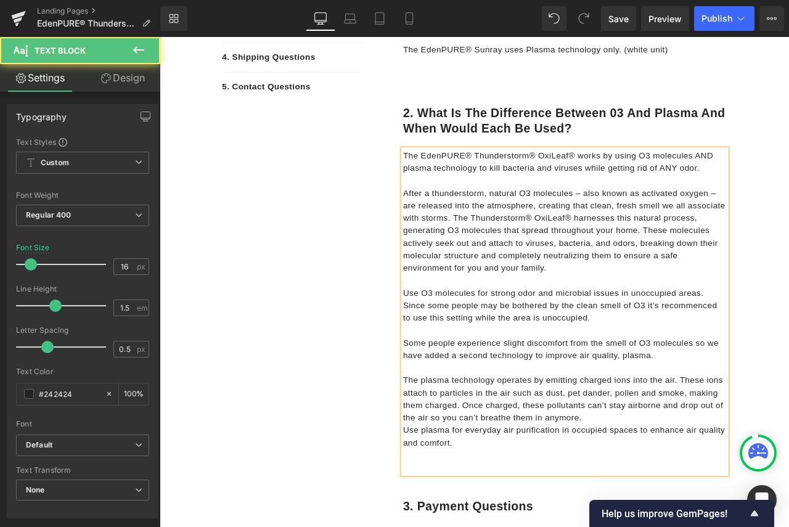
click at [664, 487] on p "The plasma technology operates by emitting charged ions into the air. These ion…" at bounding box center [640, 466] width 384 height 59
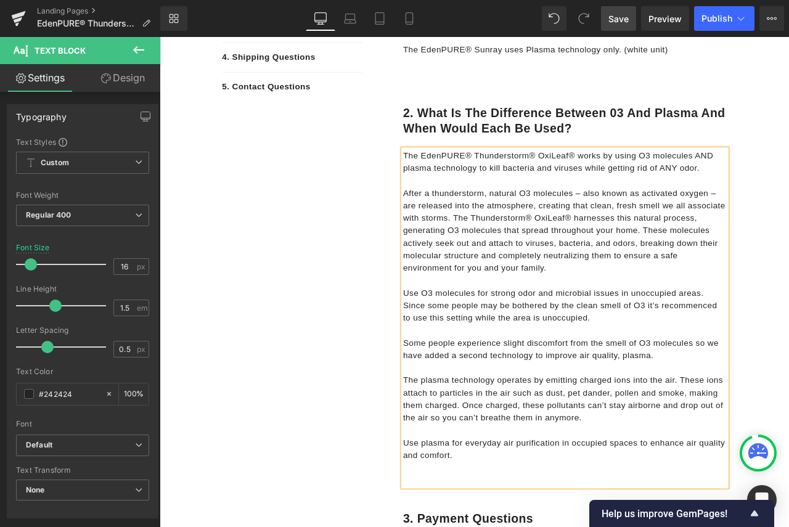
click at [616, 23] on span "Save" at bounding box center [619, 18] width 20 height 13
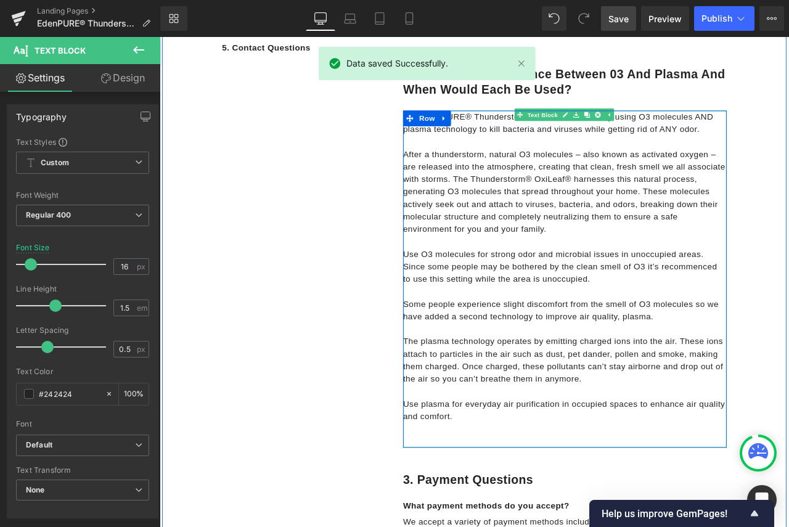
scroll to position [692, 0]
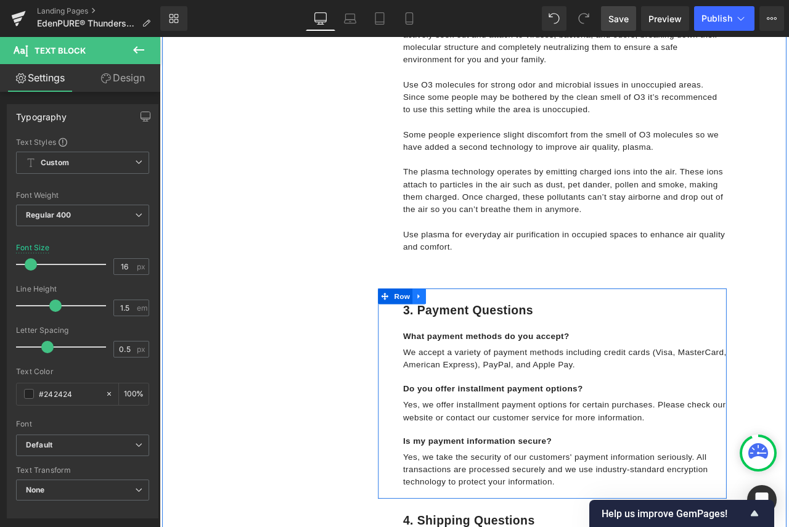
click at [466, 345] on icon at bounding box center [467, 344] width 9 height 9
click at [495, 344] on icon at bounding box center [499, 344] width 9 height 9
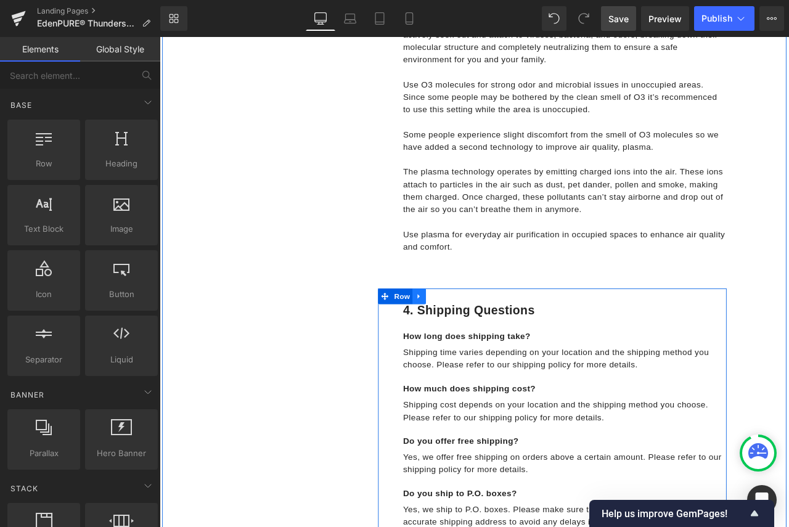
click at [466, 345] on icon at bounding box center [467, 344] width 9 height 9
click at [496, 344] on icon at bounding box center [499, 344] width 9 height 9
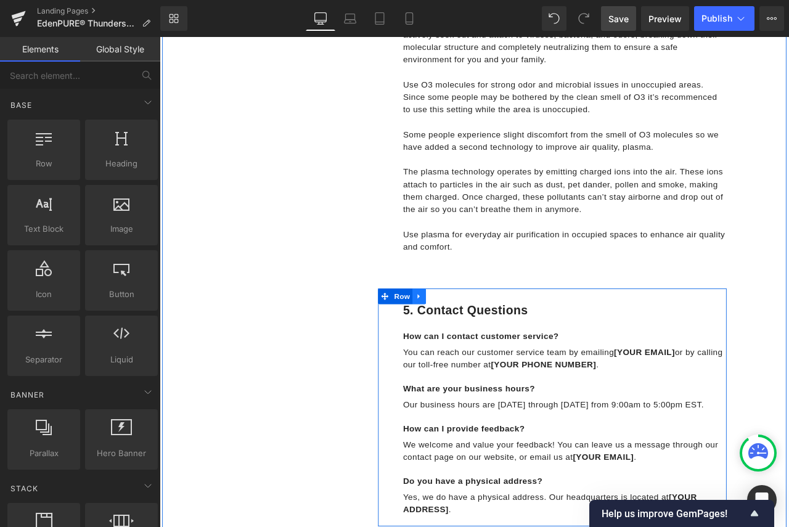
click at [466, 345] on icon at bounding box center [467, 344] width 9 height 9
click at [496, 344] on icon at bounding box center [499, 344] width 9 height 9
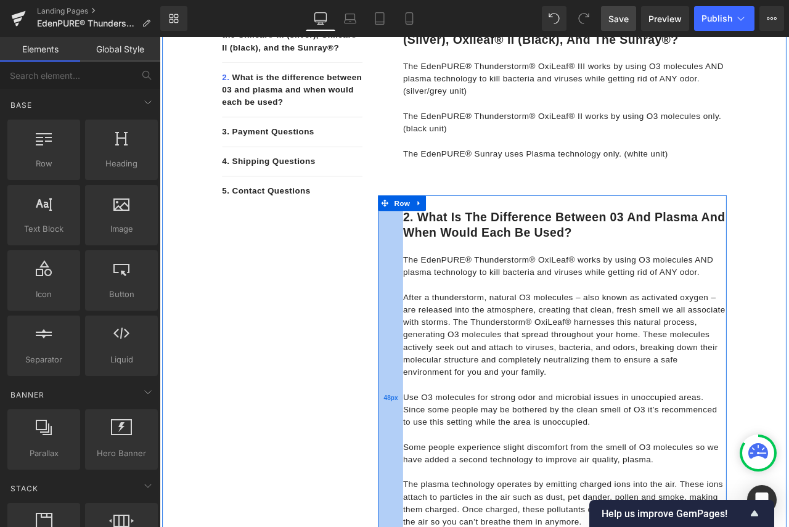
scroll to position [322, 0]
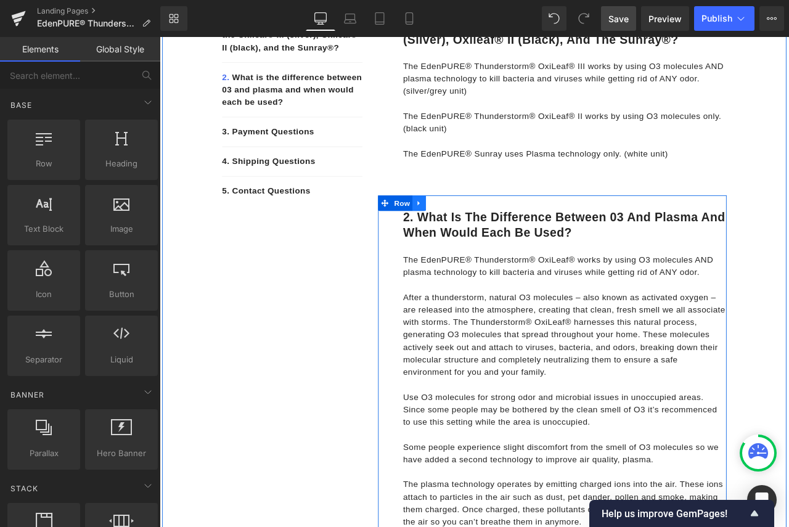
click at [466, 235] on icon at bounding box center [467, 234] width 2 height 6
click at [484, 233] on link at bounding box center [484, 233] width 16 height 19
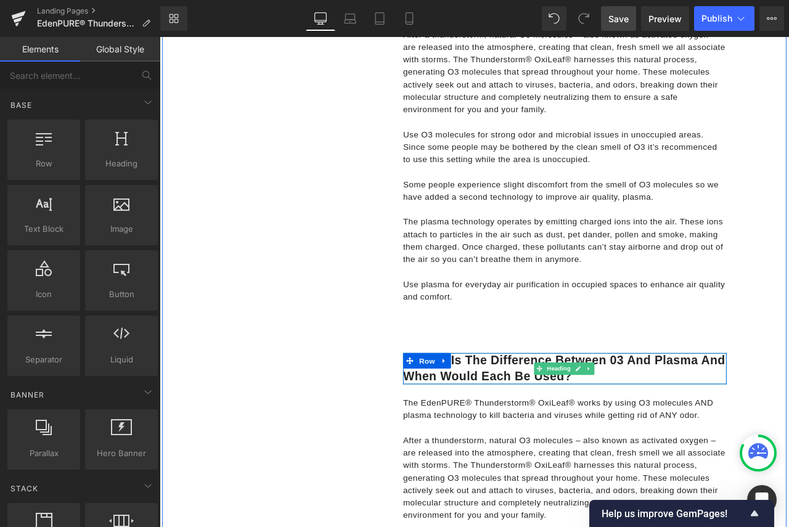
scroll to position [818, 0]
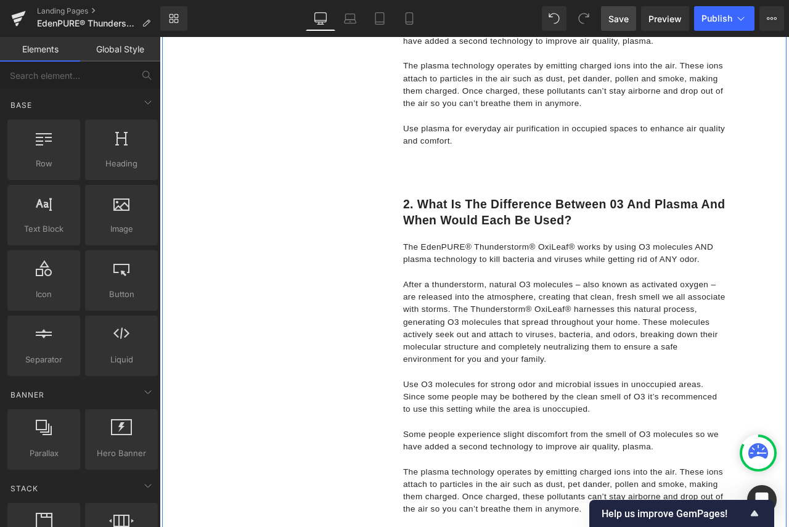
drag, startPoint x: 450, startPoint y: 233, endPoint x: 461, endPoint y: 231, distance: 10.6
click at [450, 233] on div "2. What is the difference between 03 and plasma and when would each be used? He…" at bounding box center [640, 245] width 384 height 37
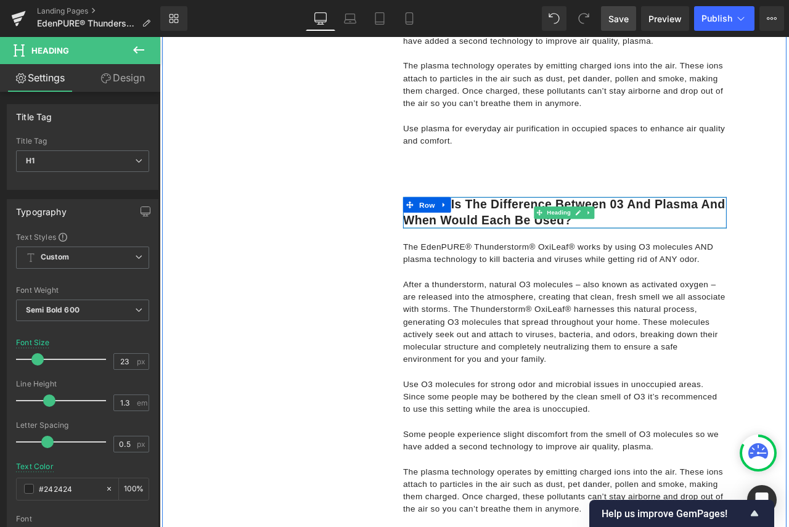
click at [692, 247] on h1 "2. What is the difference between 03 and plasma and when would each be used?" at bounding box center [640, 245] width 384 height 37
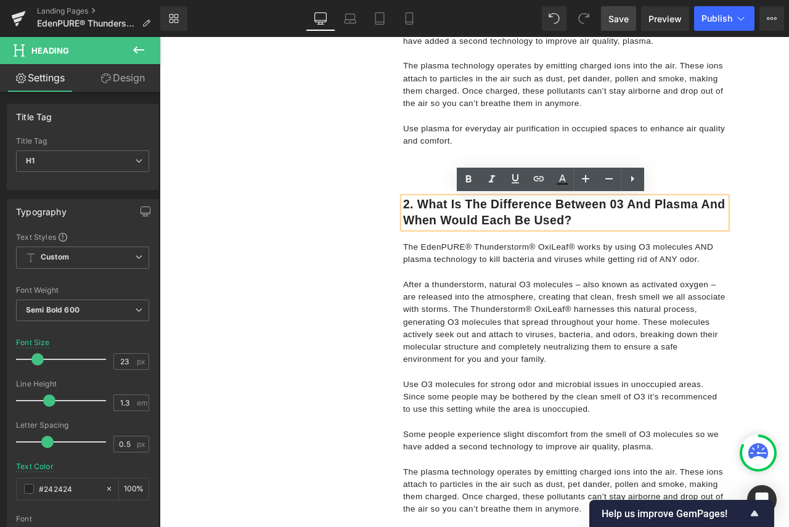
drag, startPoint x: 691, startPoint y: 253, endPoint x: 462, endPoint y: 228, distance: 230.1
click at [462, 228] on h1 "2. What is the difference between 03 and plasma and when would each be used?" at bounding box center [640, 245] width 384 height 37
paste div
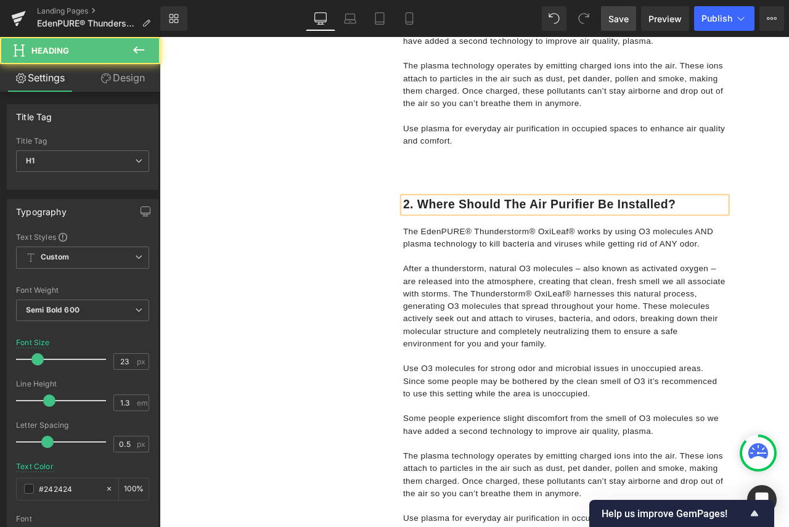
click at [453, 236] on h1 "2. Where should the air purifier be installed?" at bounding box center [640, 236] width 384 height 19
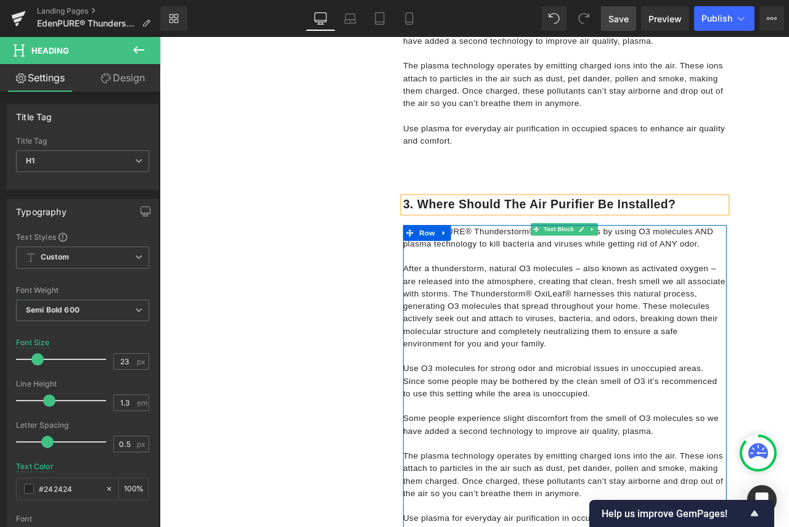
click at [541, 321] on p "After a thunderstorm, natural O3 molecules – also known as activated oxygen – a…" at bounding box center [640, 357] width 384 height 104
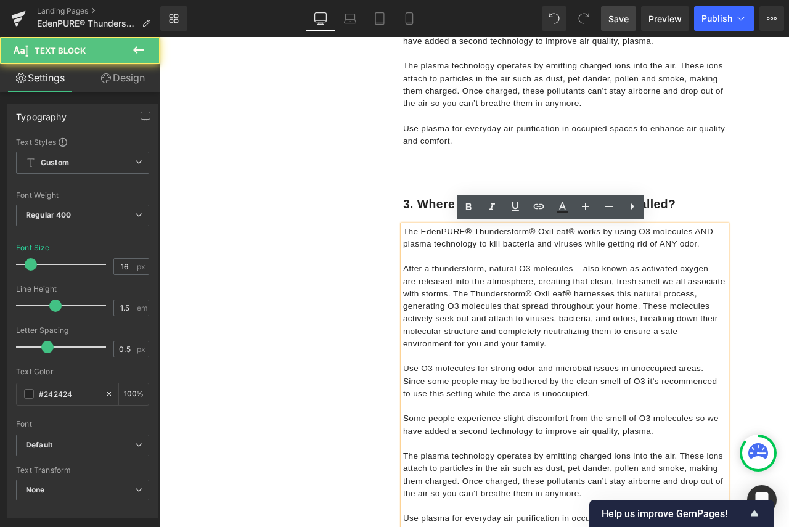
click at [638, 384] on p "After a thunderstorm, natural O3 molecules – also known as activated oxygen – a…" at bounding box center [640, 357] width 384 height 104
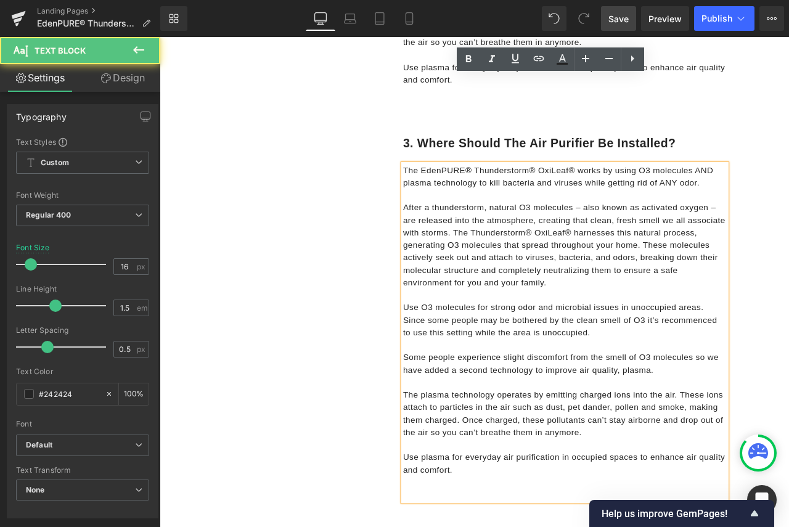
scroll to position [1003, 0]
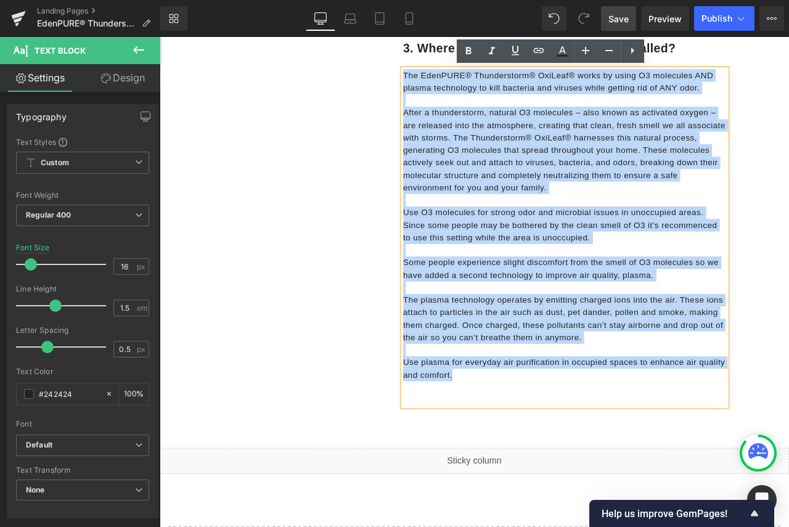
drag, startPoint x: 521, startPoint y: 442, endPoint x: 432, endPoint y: 79, distance: 373.4
click at [432, 79] on div "3. Where should the air purifier be installed? Heading Row The EdenPURE® Thunde…" at bounding box center [625, 256] width 413 height 463
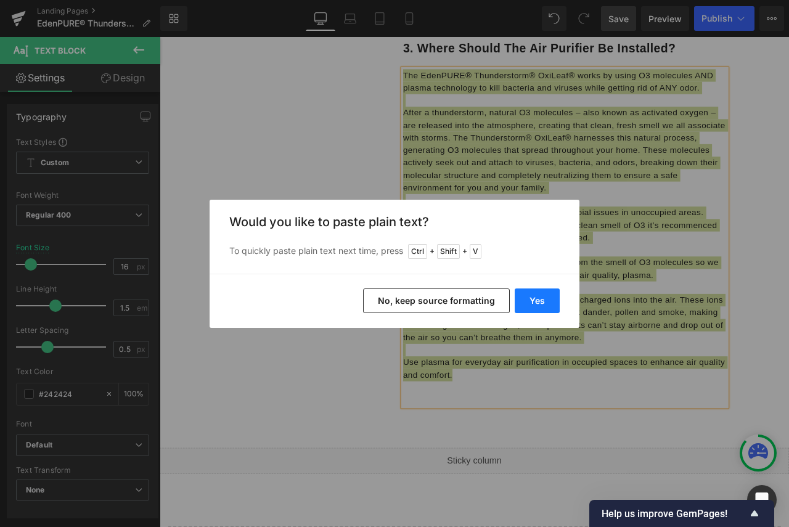
click at [535, 299] on button "Yes" at bounding box center [537, 301] width 45 height 25
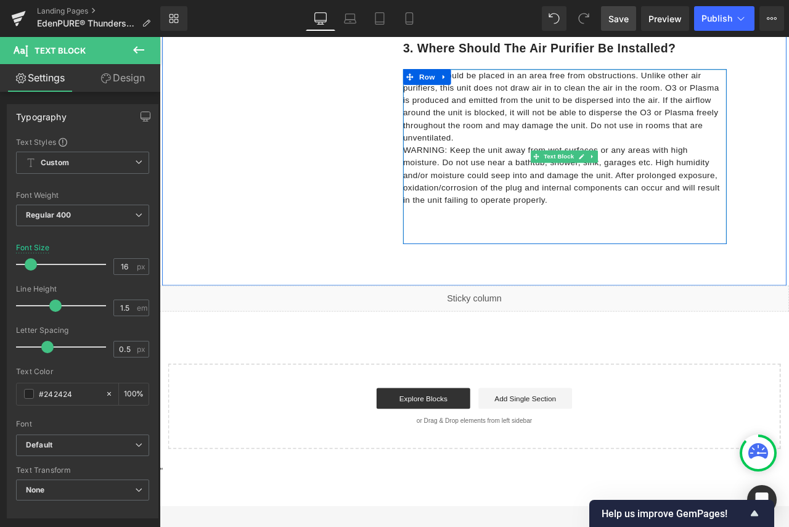
click at [516, 160] on p "The unit should be placed in an area free from obstructions. Unlike other air p…" at bounding box center [640, 119] width 384 height 89
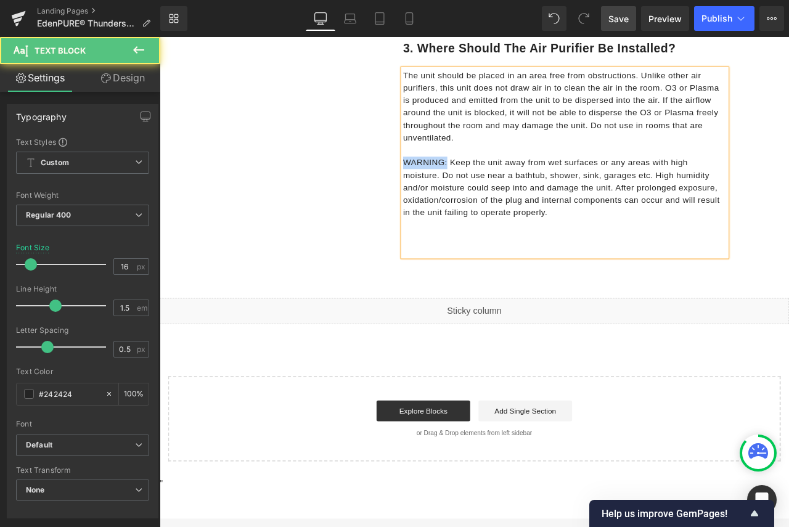
drag, startPoint x: 497, startPoint y: 184, endPoint x: 438, endPoint y: 186, distance: 59.2
click at [438, 186] on div "3. Where should the air purifier be installed? Heading Row The unit should be p…" at bounding box center [625, 167] width 413 height 285
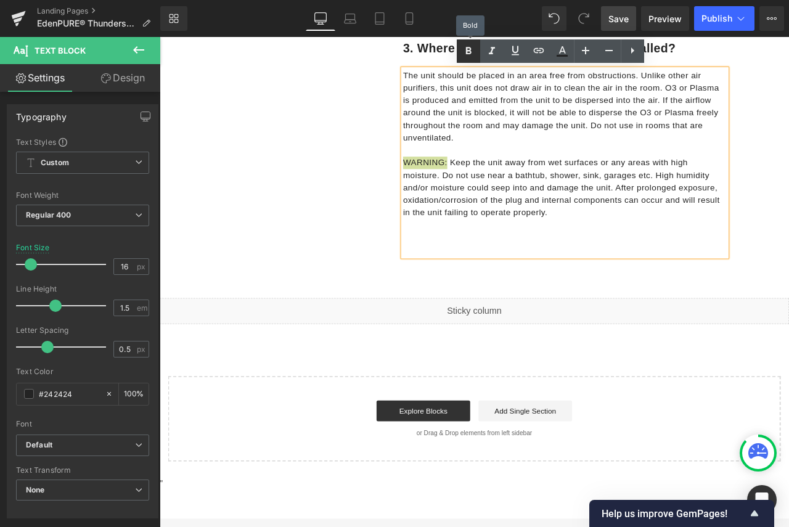
click at [472, 46] on icon at bounding box center [468, 51] width 15 height 15
click at [688, 266] on p at bounding box center [640, 260] width 384 height 15
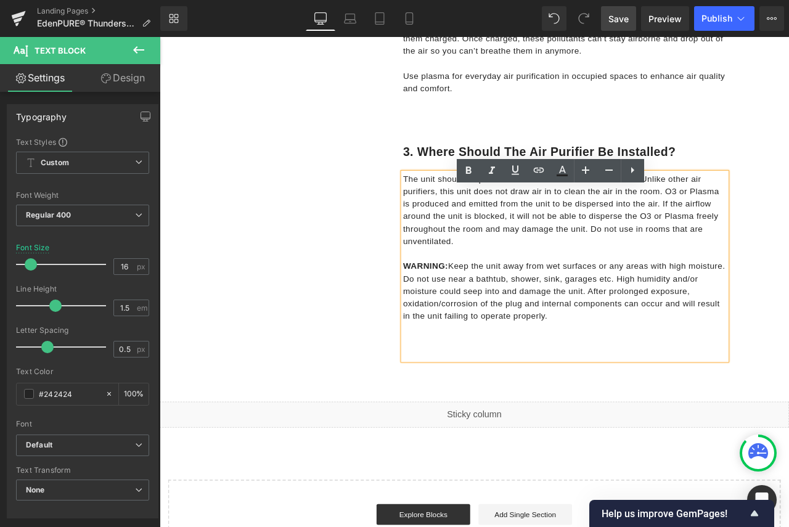
scroll to position [818, 0]
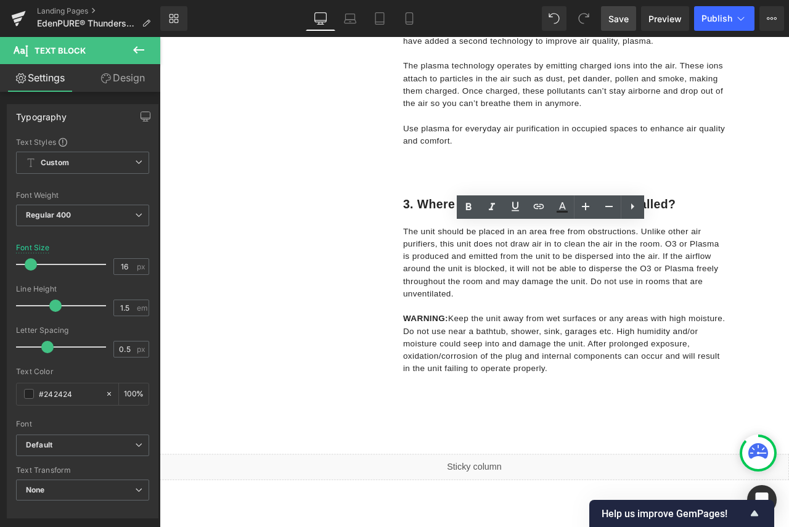
click at [616, 22] on span "Save" at bounding box center [619, 18] width 20 height 13
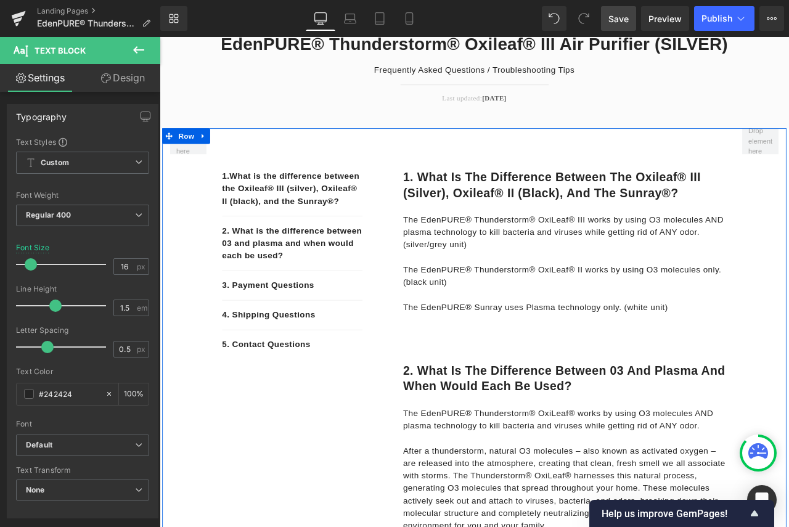
scroll to position [0, 0]
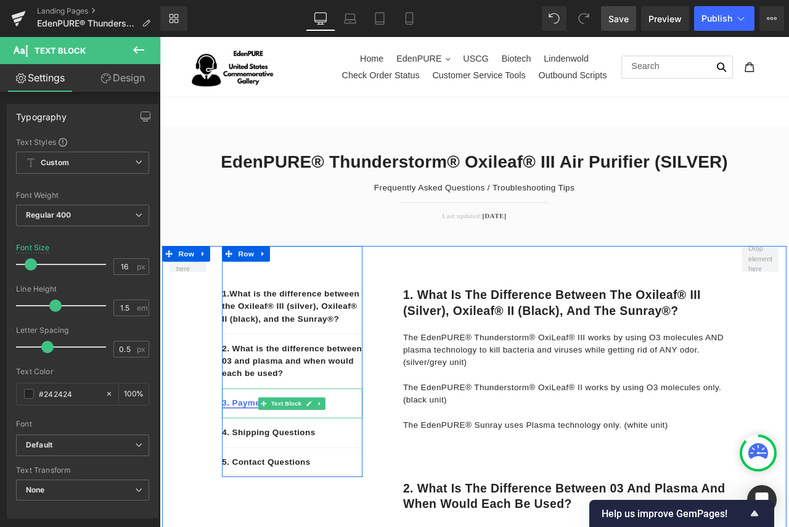
click at [260, 476] on link "3. Payment Questions" at bounding box center [288, 471] width 109 height 10
click at [255, 476] on link "3. Payment Questions" at bounding box center [288, 471] width 109 height 10
click at [366, 479] on p "3. Payment Questions" at bounding box center [317, 471] width 167 height 15
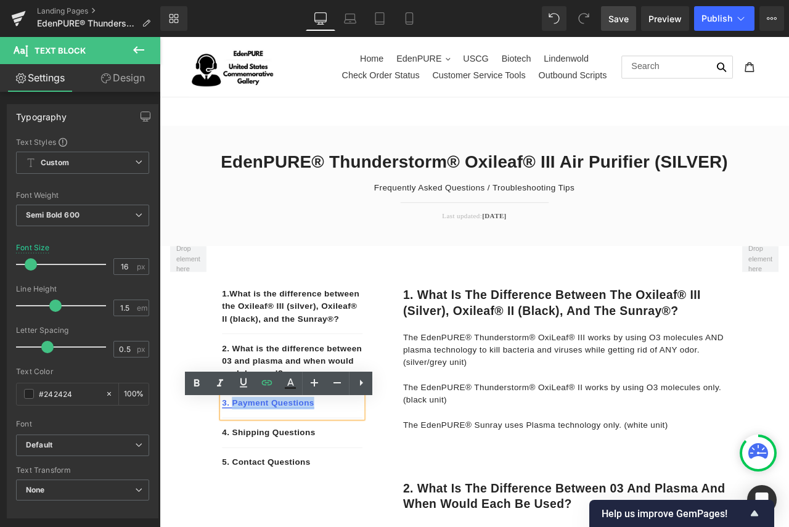
drag, startPoint x: 351, startPoint y: 487, endPoint x: 243, endPoint y: 480, distance: 108.1
click at [243, 479] on p "3. Payment Questions" at bounding box center [317, 471] width 167 height 15
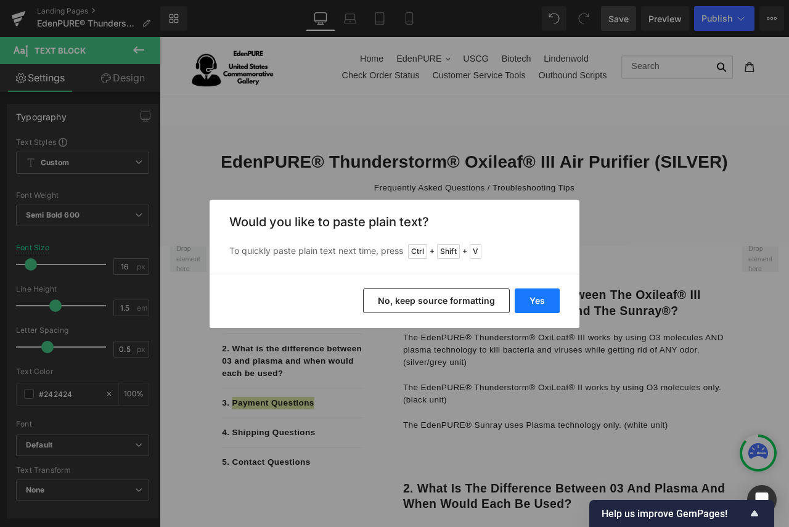
click at [547, 294] on button "Yes" at bounding box center [537, 301] width 45 height 25
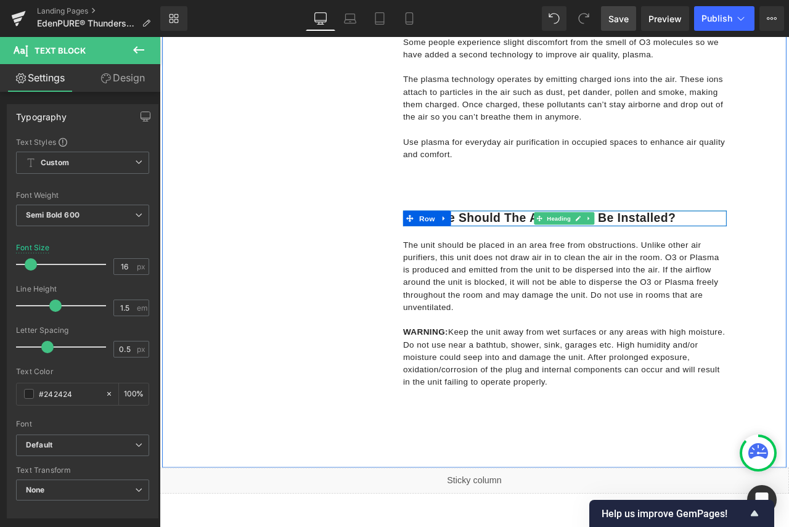
scroll to position [863, 0]
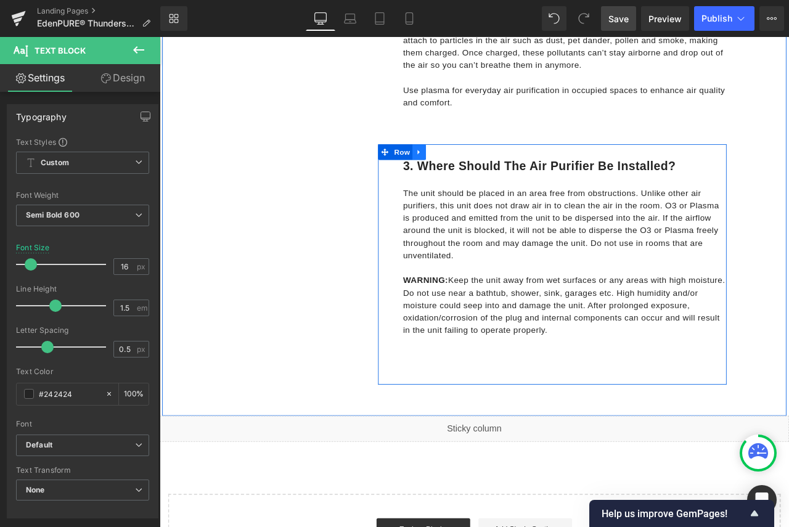
click at [464, 178] on link at bounding box center [467, 173] width 16 height 19
click at [479, 177] on icon at bounding box center [483, 173] width 9 height 9
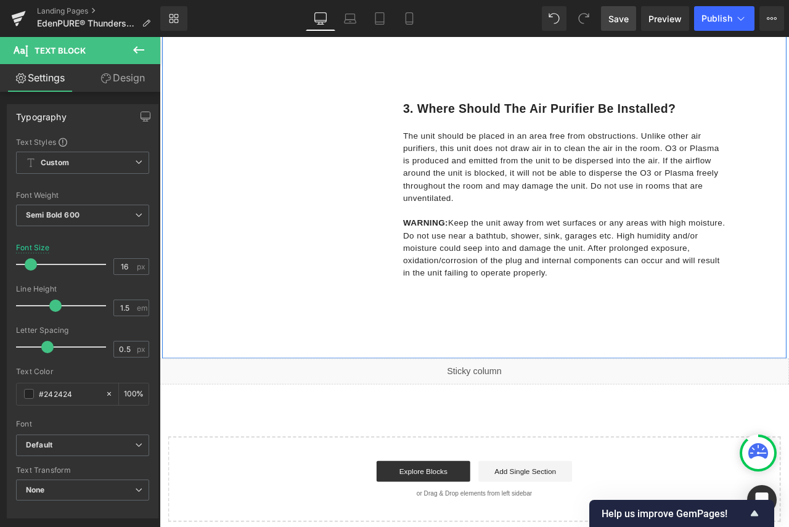
scroll to position [1226, 0]
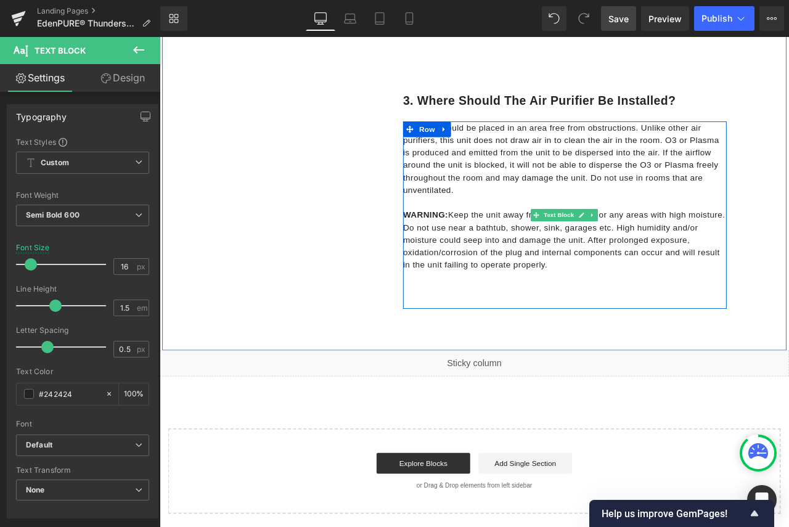
drag, startPoint x: 482, startPoint y: 157, endPoint x: 469, endPoint y: 134, distance: 25.7
click at [482, 157] on p "The unit should be placed in an area free from obstructions. Unlike other air p…" at bounding box center [640, 181] width 384 height 89
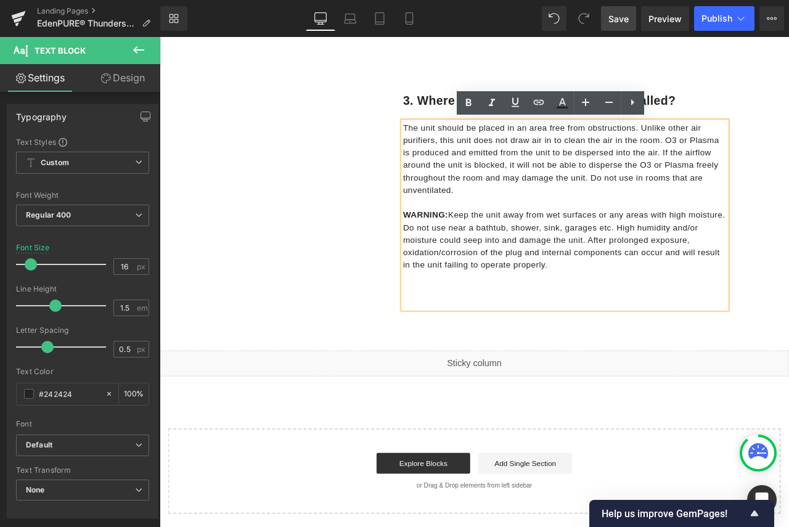
click at [492, 226] on p at bounding box center [640, 233] width 384 height 15
click at [538, 219] on p "The unit should be placed in an area free from obstructions. Unlike other air p…" at bounding box center [640, 181] width 384 height 89
click at [781, 107] on h1 "3. Where should the air purifier be installed?" at bounding box center [640, 113] width 384 height 19
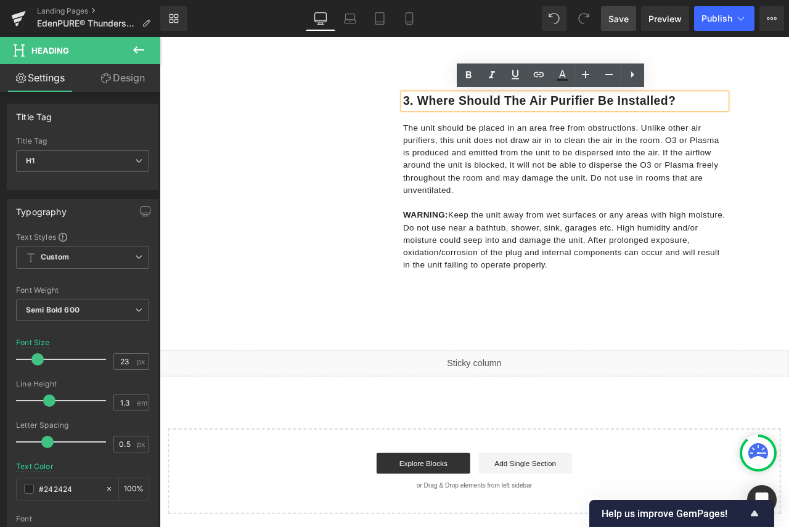
drag, startPoint x: 781, startPoint y: 112, endPoint x: 442, endPoint y: 111, distance: 339.2
click at [448, 111] on div "3. Where should the air purifier be installed?" at bounding box center [640, 113] width 384 height 19
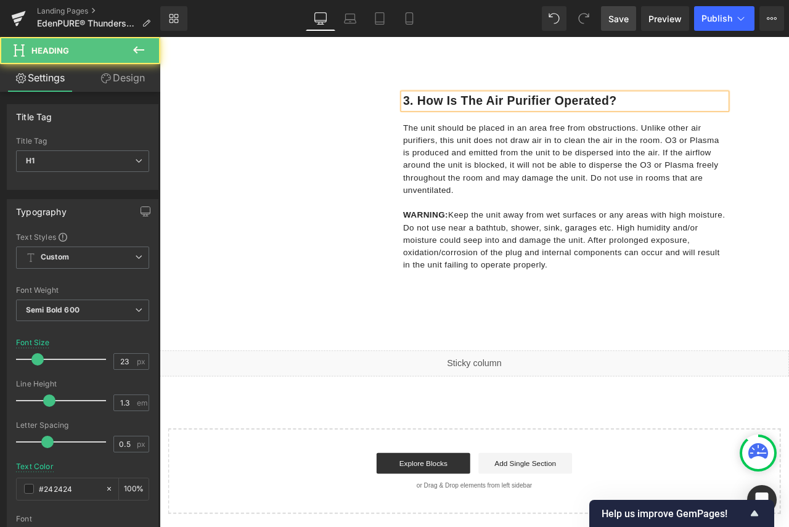
click at [450, 113] on h1 "3. How is the air purifier operated?" at bounding box center [640, 113] width 384 height 19
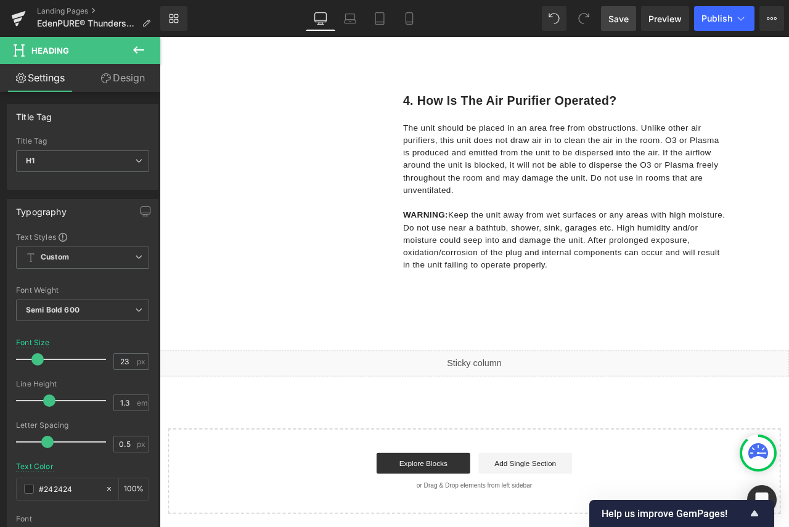
click at [617, 20] on span "Save" at bounding box center [619, 18] width 20 height 13
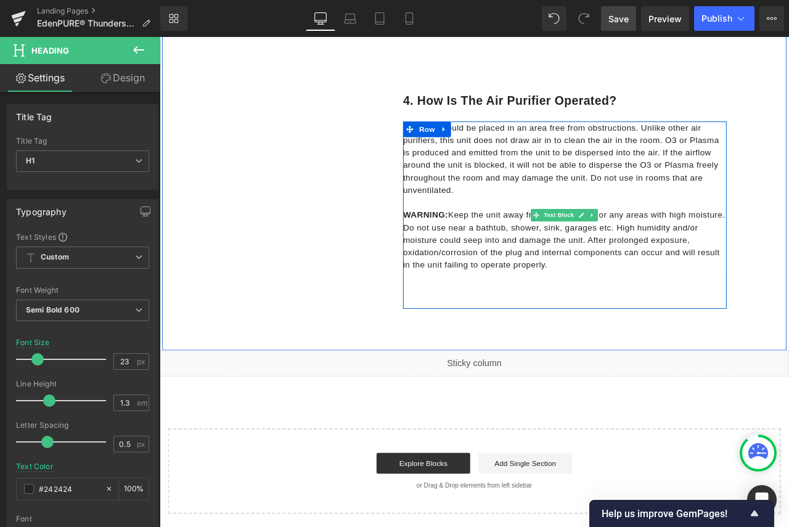
drag, startPoint x: 626, startPoint y: 316, endPoint x: 651, endPoint y: 308, distance: 25.8
click at [626, 316] on p at bounding box center [640, 322] width 384 height 15
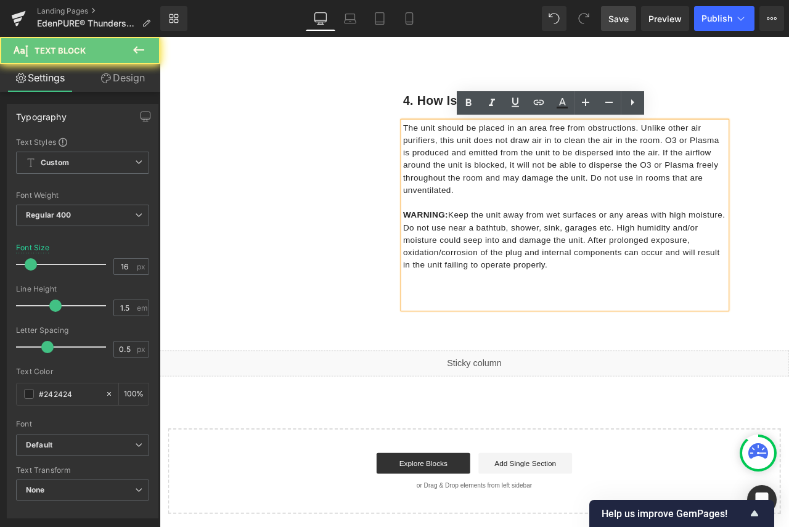
click at [651, 308] on p "WARNING: Keep the unit away from wet surfaces or any areas with high moisture. …" at bounding box center [640, 278] width 384 height 74
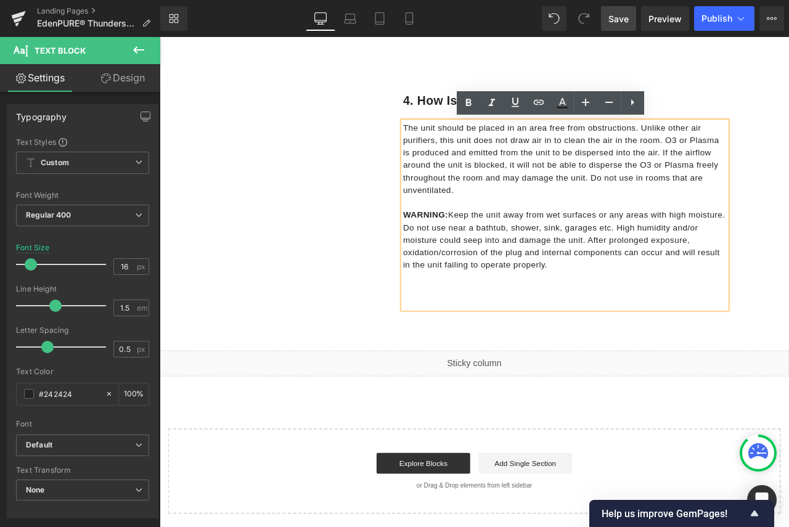
drag, startPoint x: 619, startPoint y: 310, endPoint x: 439, endPoint y: 142, distance: 246.1
click at [439, 142] on div "4. How is the air purifier operated? Heading Row The unit should be placed in a…" at bounding box center [625, 228] width 413 height 285
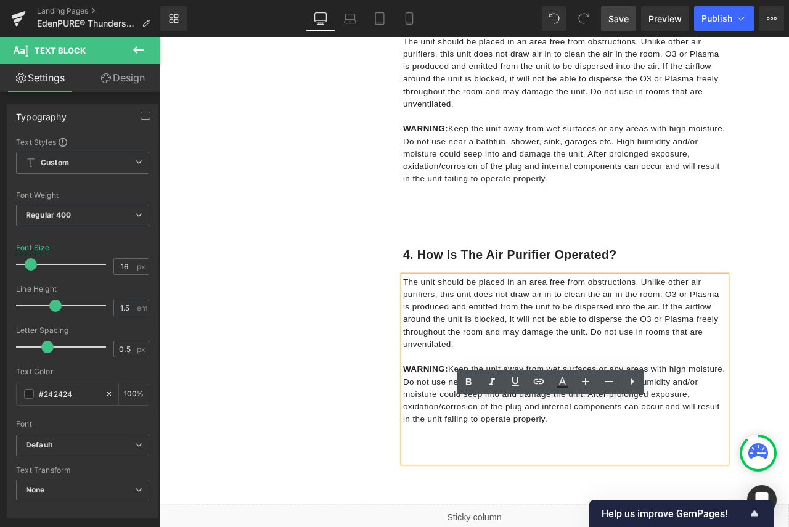
scroll to position [1097, 0]
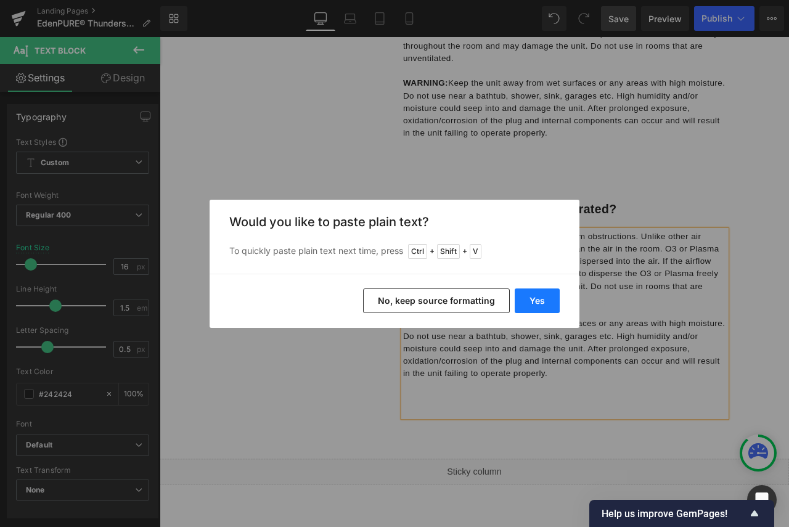
click at [543, 301] on button "Yes" at bounding box center [537, 301] width 45 height 25
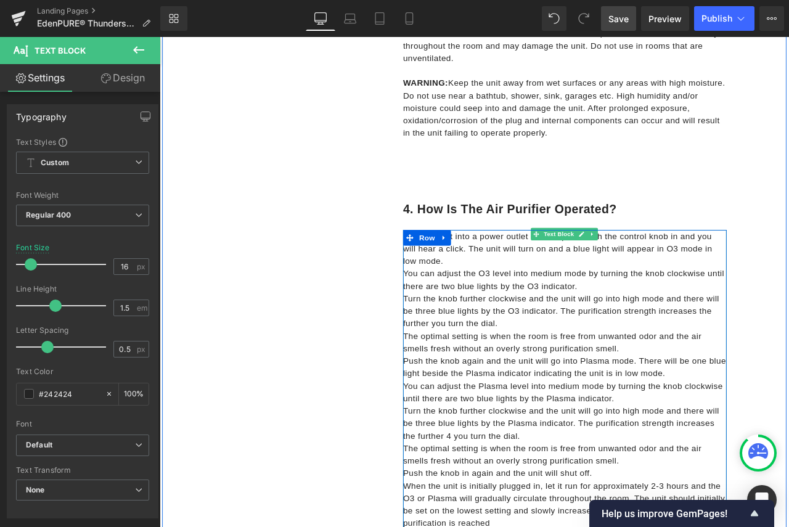
click at [512, 297] on p "Plug the unit into a power outlet or USB port. Push the control knob in and you…" at bounding box center [640, 288] width 384 height 44
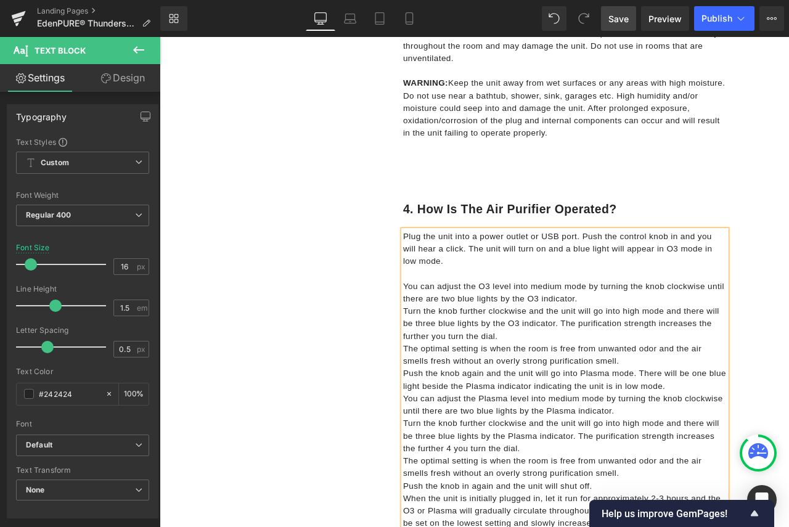
click at [686, 348] on p "You can adjust the O3 level into medium mode by turning the knob clockwise unti…" at bounding box center [640, 340] width 384 height 30
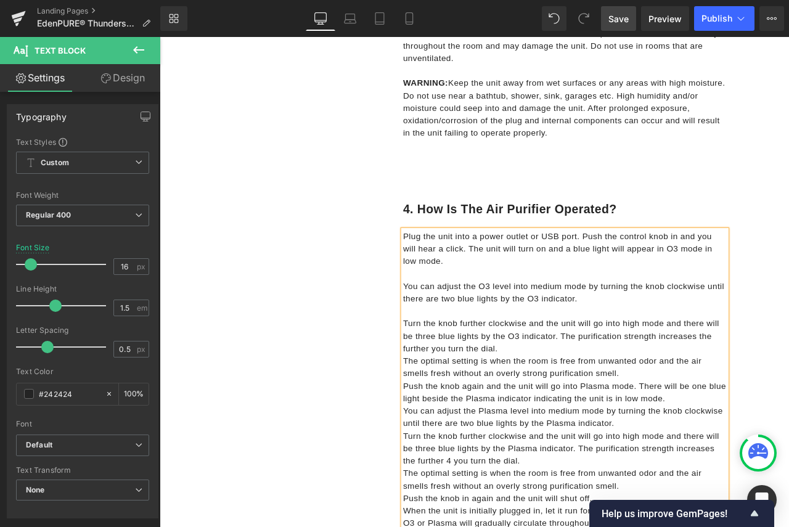
click at [590, 408] on p "Turn the knob further clockwise and the unit will go into high mode and there w…" at bounding box center [640, 391] width 384 height 44
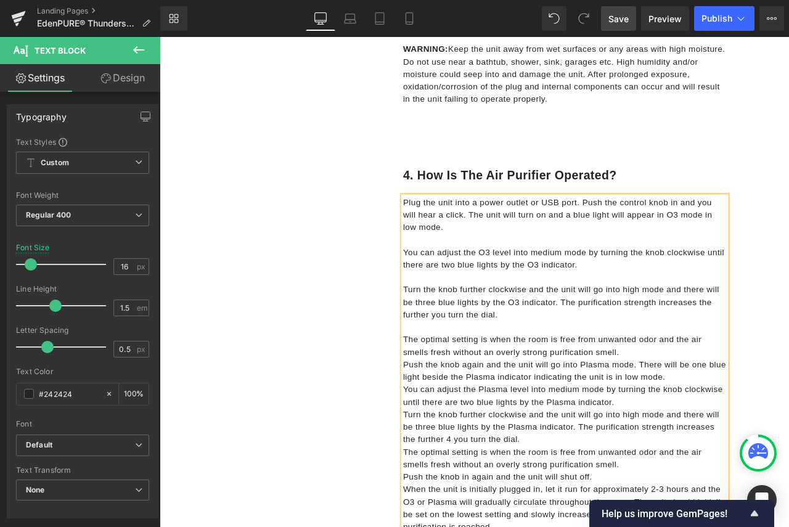
scroll to position [1159, 0]
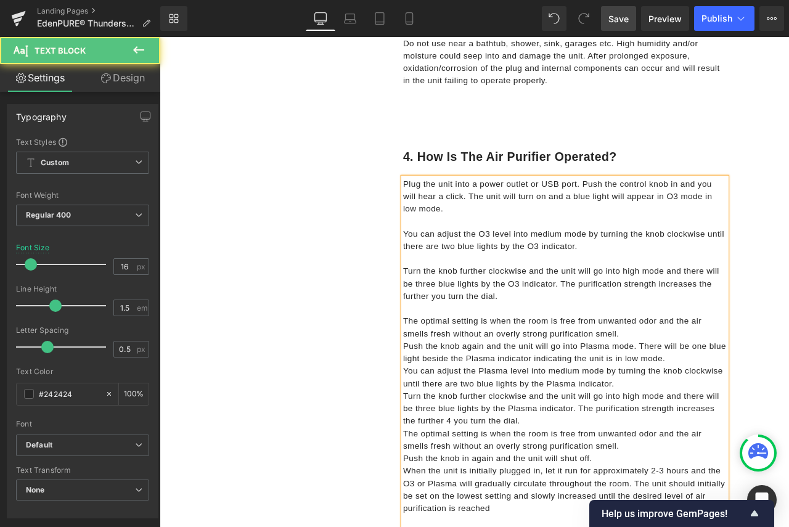
click at [725, 387] on p "The optimal setting is when the room is free from unwanted odor and the air sme…" at bounding box center [640, 382] width 384 height 30
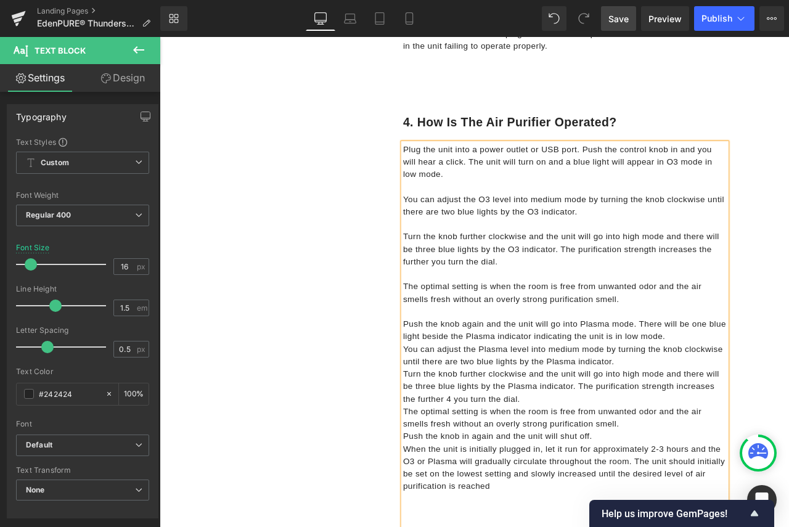
scroll to position [1221, 0]
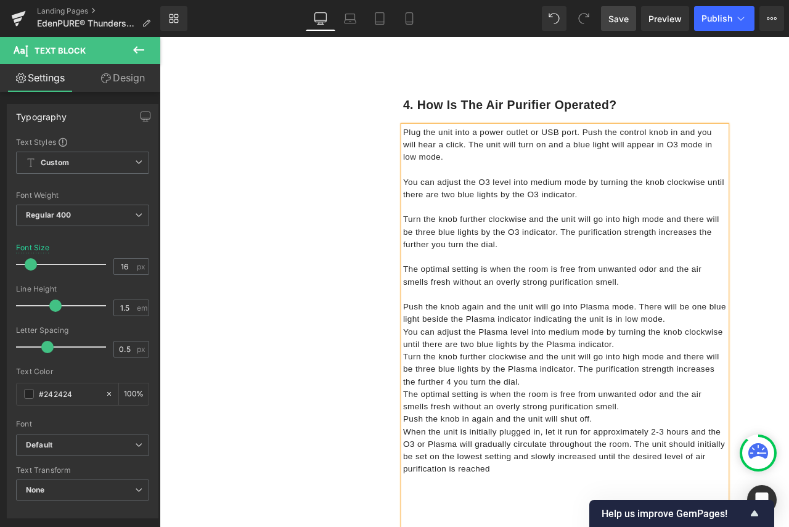
click at [783, 369] on p "Push the knob again and the unit will go into Plasma mode. There will be one bl…" at bounding box center [640, 365] width 384 height 30
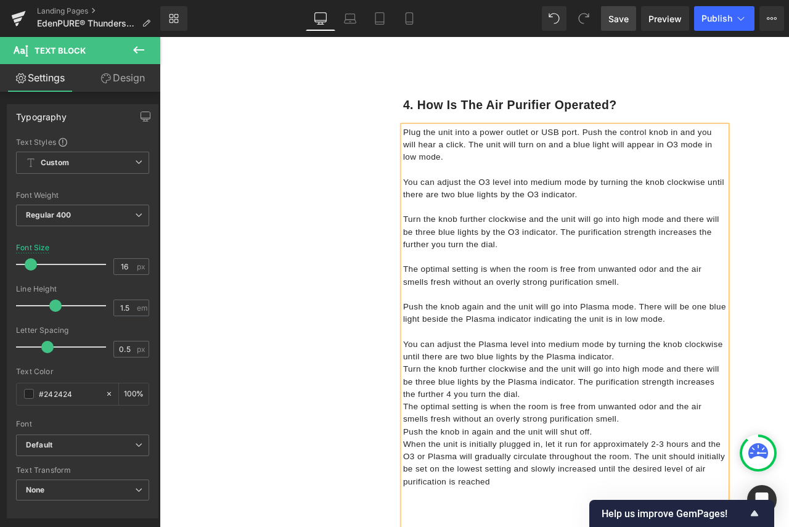
click at [709, 407] on p "You can adjust the Plasma level into medium mode by turning the knob clockwise …" at bounding box center [640, 409] width 384 height 30
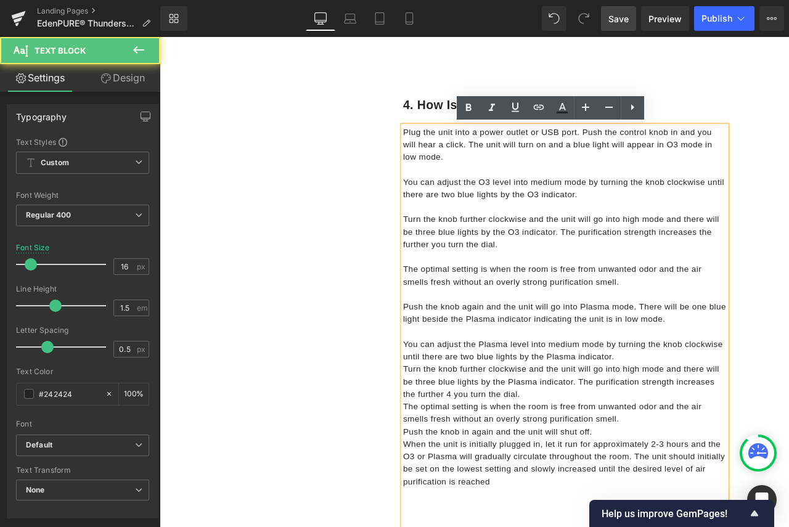
click at [711, 411] on p "You can adjust the Plasma level into medium mode by turning the knob clockwise …" at bounding box center [640, 409] width 384 height 30
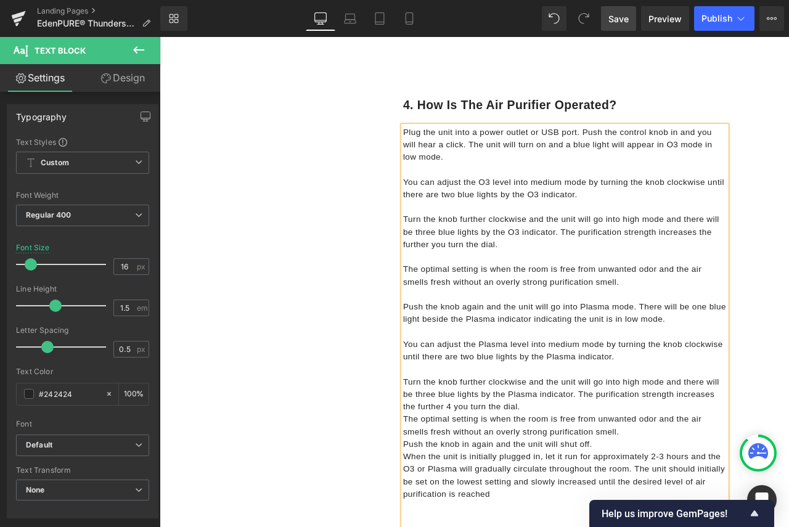
scroll to position [1282, 0]
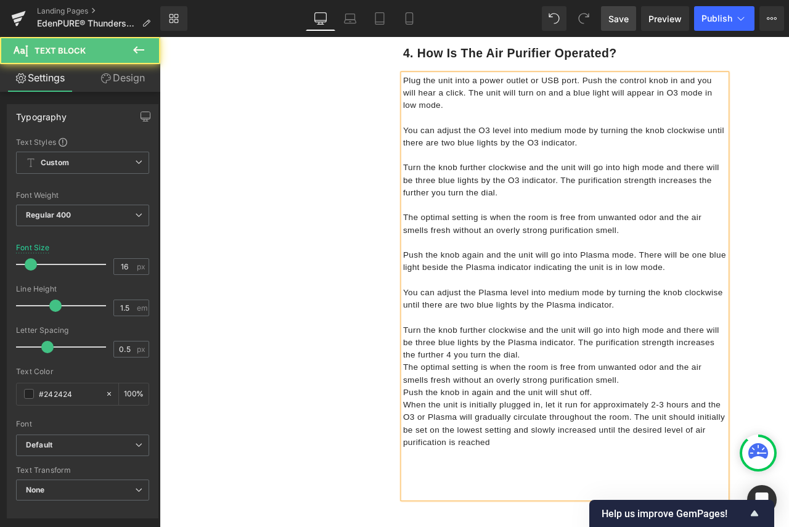
click at [597, 409] on p "Turn the knob further clockwise and the unit will go into high mode and there w…" at bounding box center [640, 399] width 384 height 44
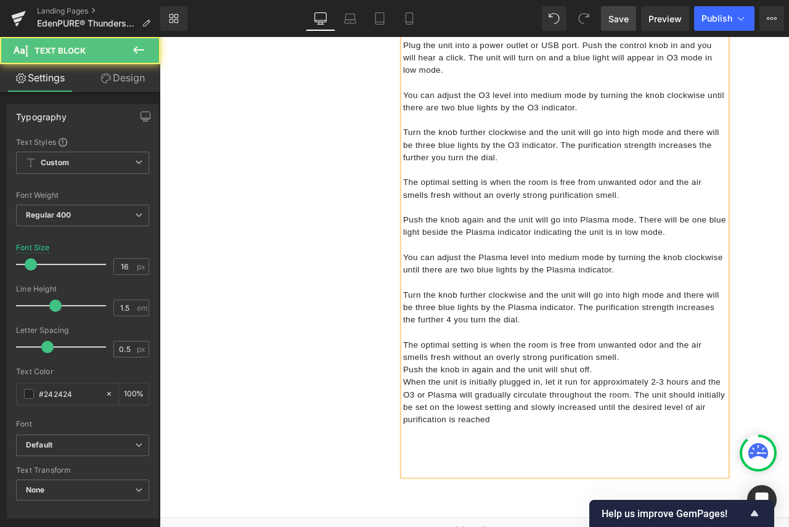
scroll to position [1344, 0]
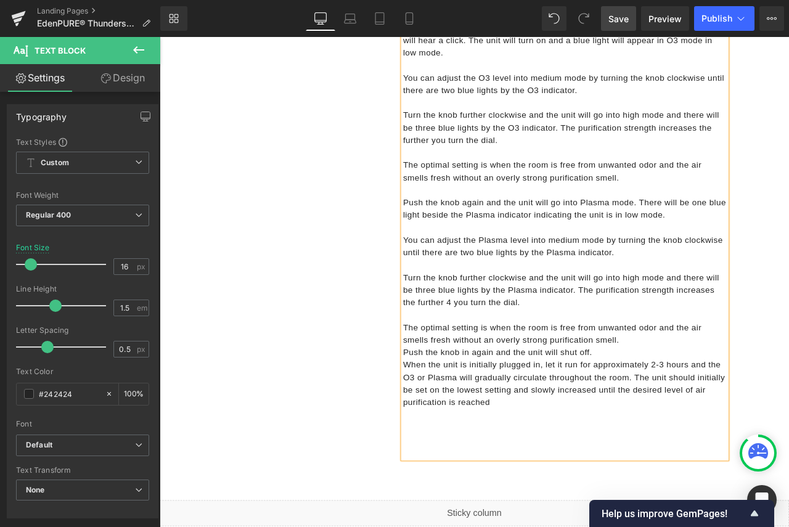
click at [722, 399] on p "The optimal setting is when the room is free from unwanted odor and the air sme…" at bounding box center [640, 389] width 384 height 30
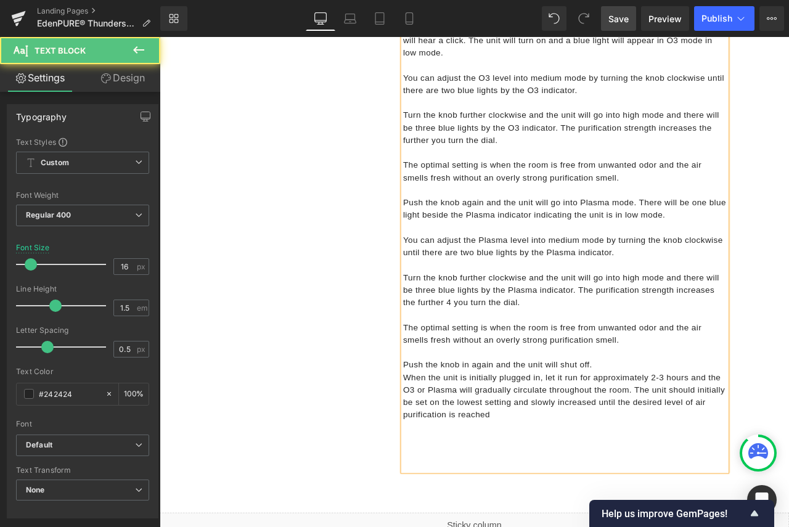
click at [699, 424] on p "Push the knob in again and the unit will shut off." at bounding box center [640, 426] width 384 height 15
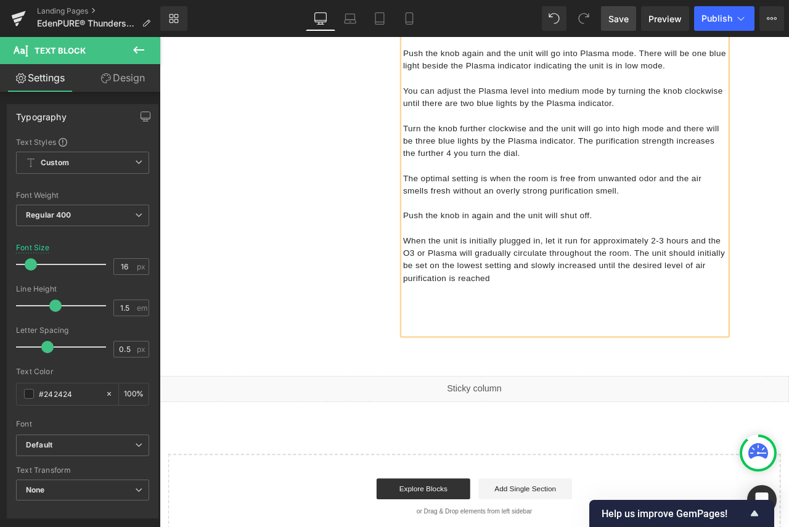
scroll to position [1529, 0]
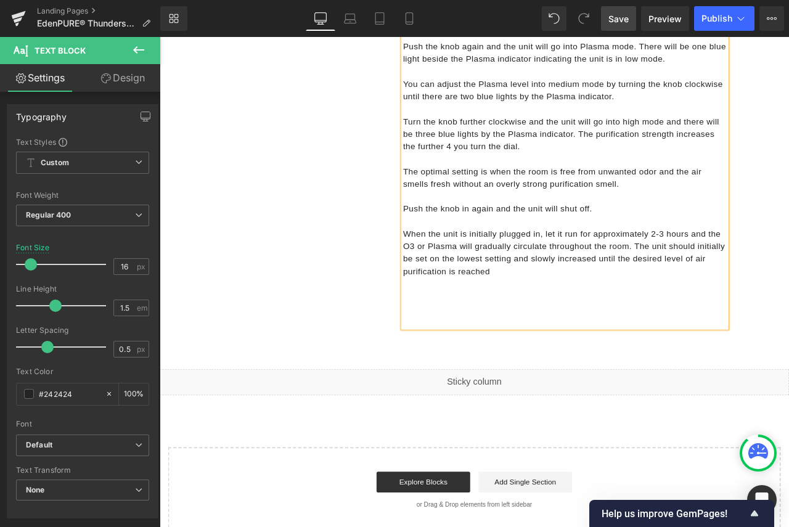
click at [619, 12] on span "Save" at bounding box center [619, 18] width 20 height 13
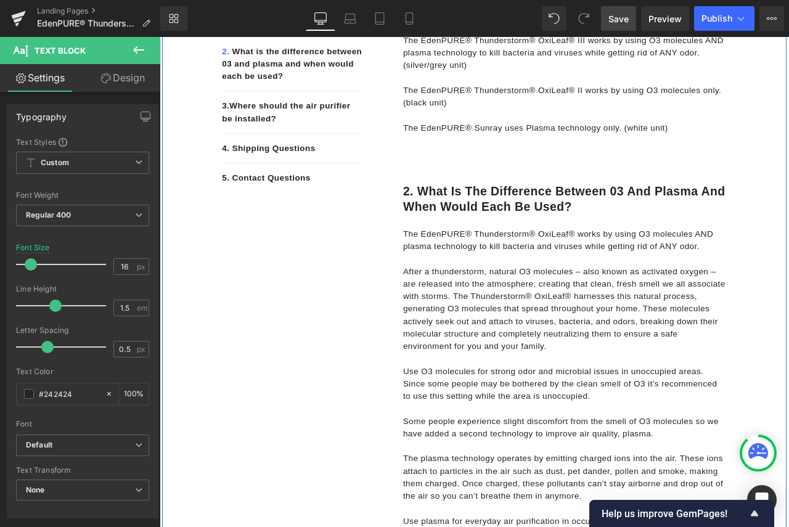
scroll to position [49, 0]
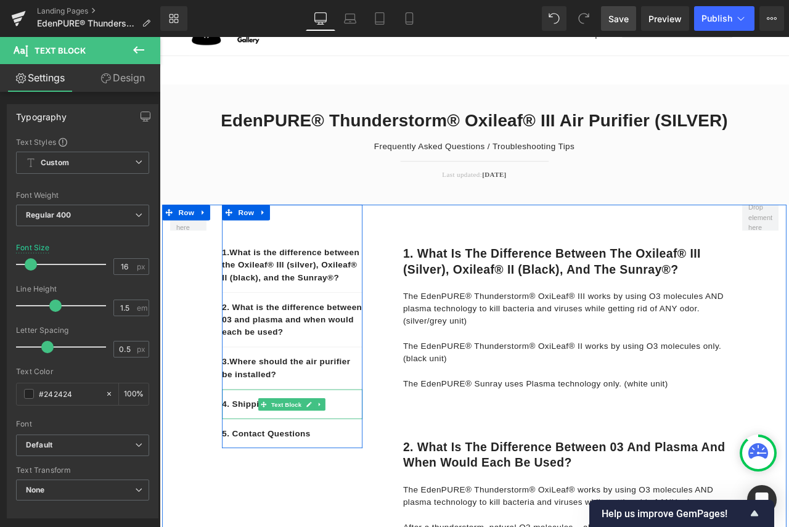
drag, startPoint x: 374, startPoint y: 485, endPoint x: 347, endPoint y: 490, distance: 27.1
click at [374, 480] on p "4. Shipping Questions" at bounding box center [317, 472] width 167 height 15
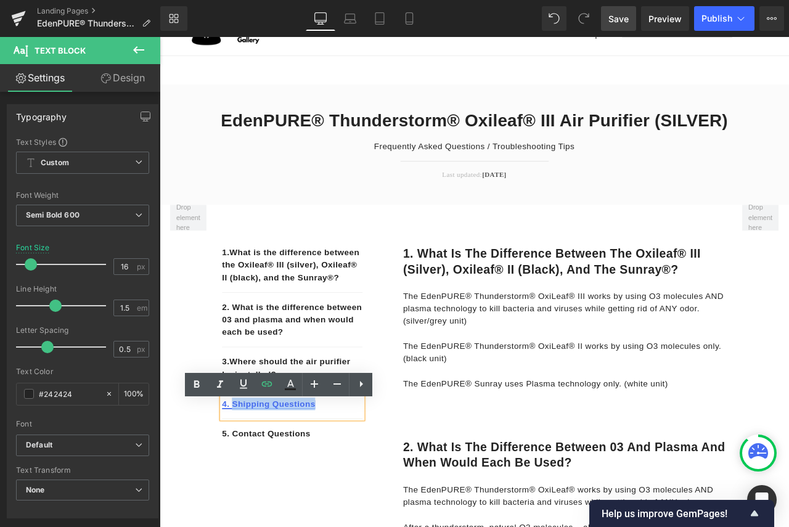
drag, startPoint x: 332, startPoint y: 487, endPoint x: 242, endPoint y: 485, distance: 90.7
click at [242, 480] on p "4. Shipping Questions" at bounding box center [317, 472] width 167 height 15
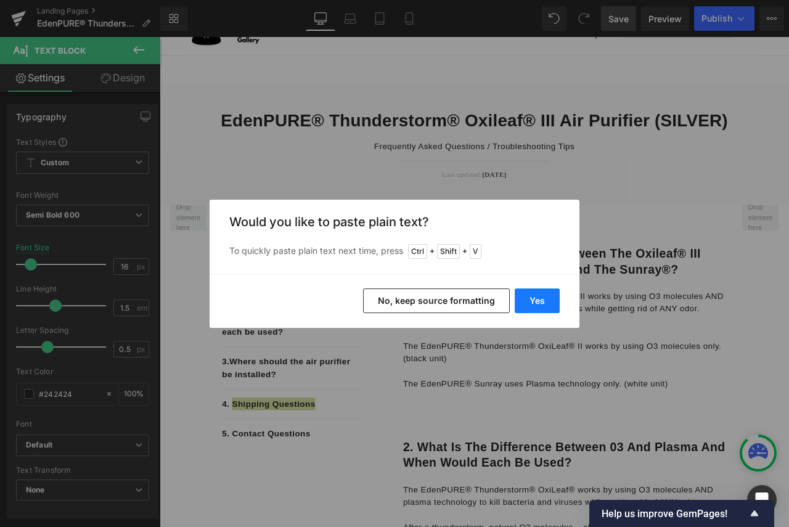
click at [538, 290] on button "Yes" at bounding box center [537, 301] width 45 height 25
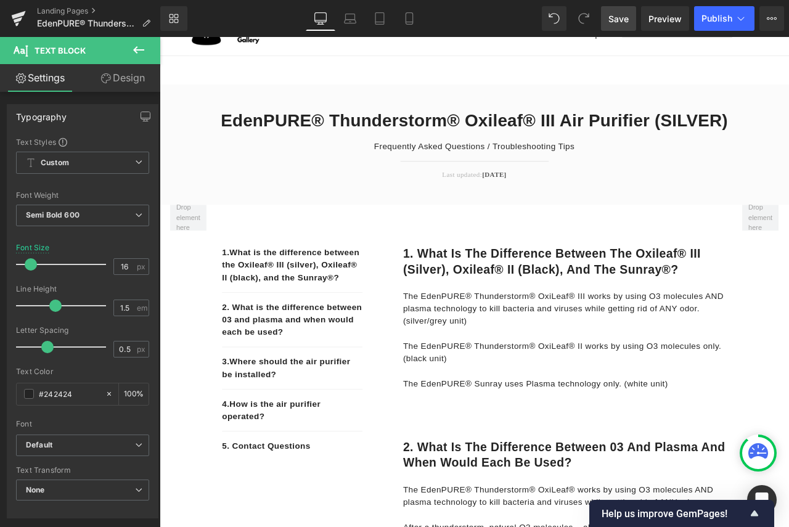
click at [609, 14] on span "Save" at bounding box center [619, 18] width 20 height 13
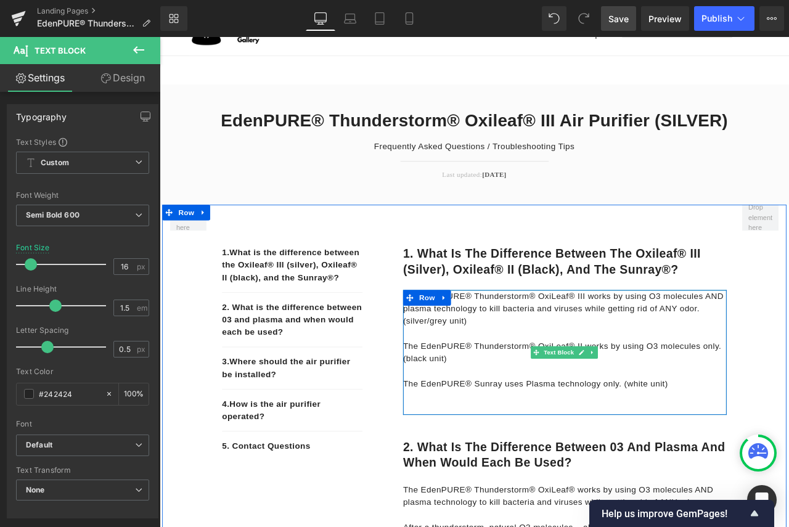
scroll to position [0, 0]
